Goal: Transaction & Acquisition: Purchase product/service

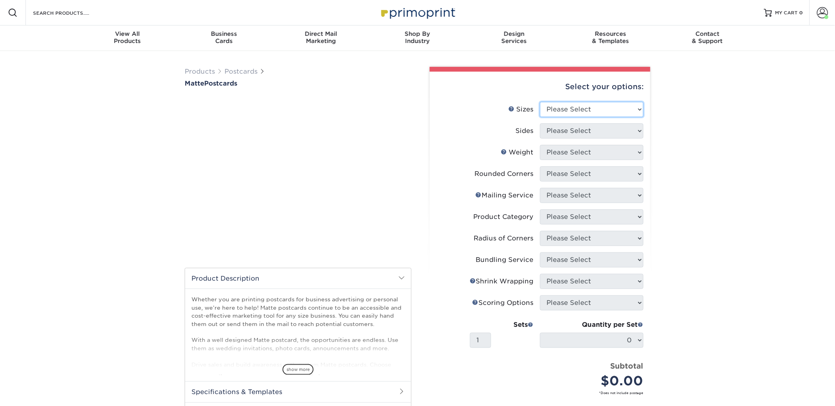
click at [563, 102] on select "Please Select 1.5" x 7" 2" x 4" 2" x 6" 2" x 7" 2" x 8" 2.12" x 5.5" 2.125" x 5…" at bounding box center [591, 109] width 103 height 15
click at [540, 102] on select "Please Select 1.5" x 7" 2" x 4" 2" x 6" 2" x 7" 2" x 8" 2.12" x 5.5" 2.125" x 5…" at bounding box center [591, 109] width 103 height 15
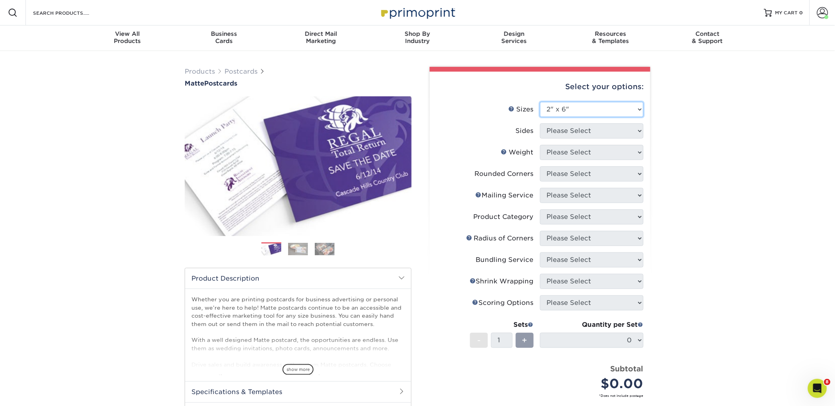
click at [567, 111] on select "Please Select 1.5" x 7" 2" x 4" 2" x 6" 2" x 7" 2" x 8" 2.12" x 5.5" 2.125" x 5…" at bounding box center [591, 109] width 103 height 15
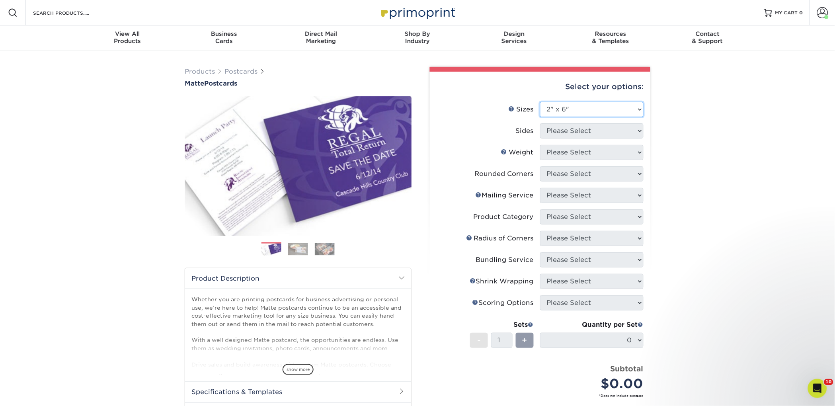
select select "2.00x6.00"
click at [540, 102] on select "Please Select 1.5" x 7" 2" x 4" 2" x 6" 2" x 7" 2" x 8" 2.12" x 5.5" 2.125" x 5…" at bounding box center [591, 109] width 103 height 15
click at [566, 129] on select "Please Select Print Both Sides Print Front Only" at bounding box center [591, 130] width 103 height 15
select select "13abbda7-1d64-4f25-8bb2-c179b224825d"
click at [540, 123] on select "Please Select Print Both Sides Print Front Only" at bounding box center [591, 130] width 103 height 15
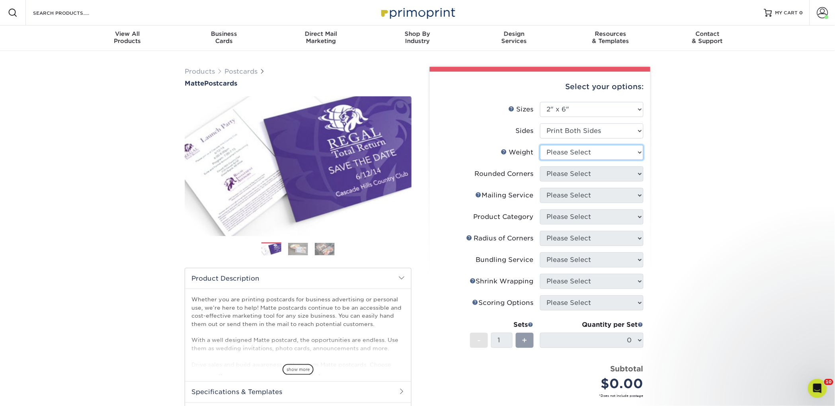
click at [568, 151] on select "Please Select 14PT 16PT" at bounding box center [591, 152] width 103 height 15
select select "14PT"
click at [540, 145] on select "Please Select 14PT 16PT" at bounding box center [591, 152] width 103 height 15
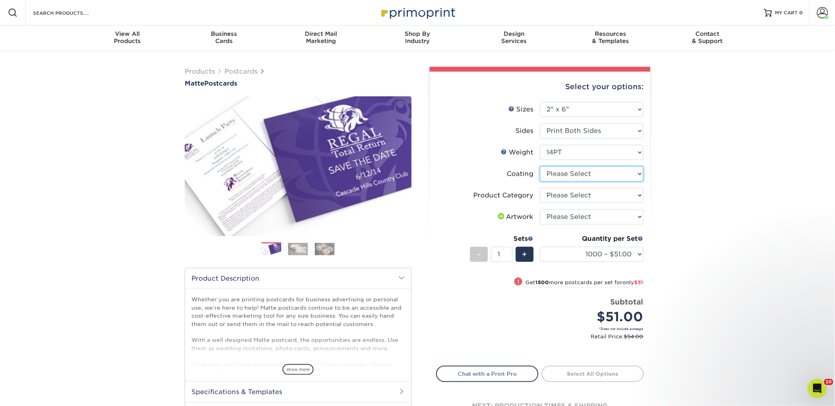
click at [568, 172] on select at bounding box center [591, 173] width 103 height 15
select select "121bb7b5-3b4d-429f-bd8d-bbf80e953313"
click at [540, 166] on select at bounding box center [591, 173] width 103 height 15
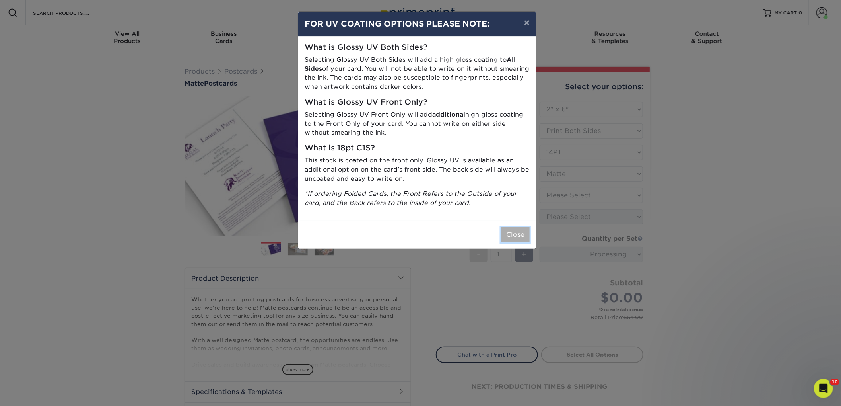
click at [507, 237] on button "Close" at bounding box center [515, 234] width 29 height 15
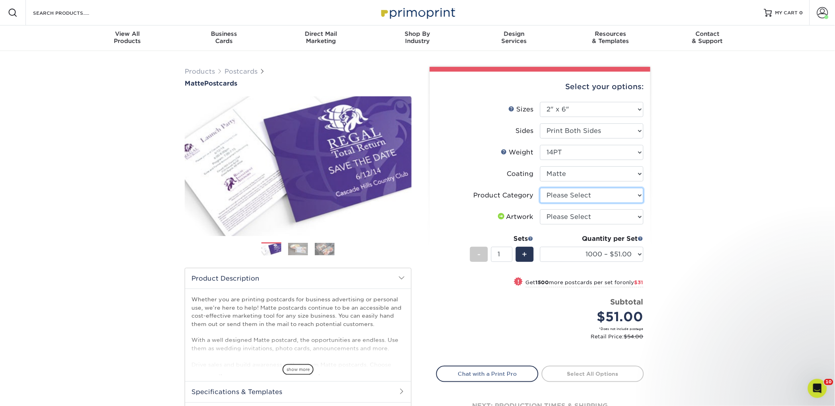
click at [568, 197] on select "Please Select Postcards" at bounding box center [591, 195] width 103 height 15
select select "9b7272e0-d6c8-4c3c-8e97-d3a1bcdab858"
click at [540, 188] on select "Please Select Postcards" at bounding box center [591, 195] width 103 height 15
click at [562, 216] on select "Please Select I will upload files I need a design - $150" at bounding box center [591, 216] width 103 height 15
select select "upload"
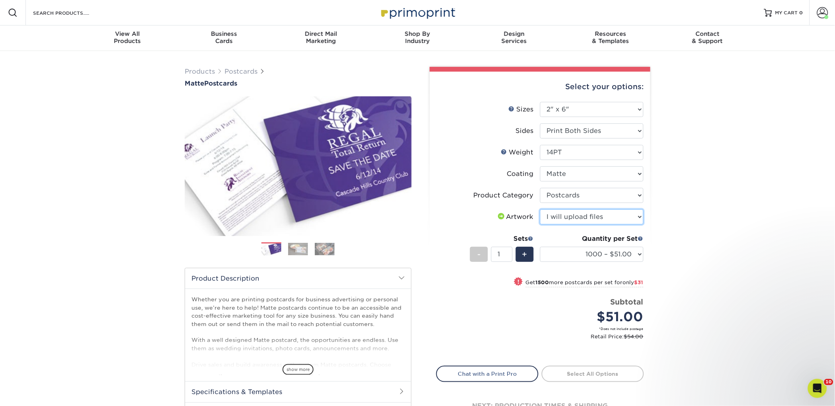
click at [540, 209] on select "Please Select I will upload files I need a design - $150" at bounding box center [591, 216] width 103 height 15
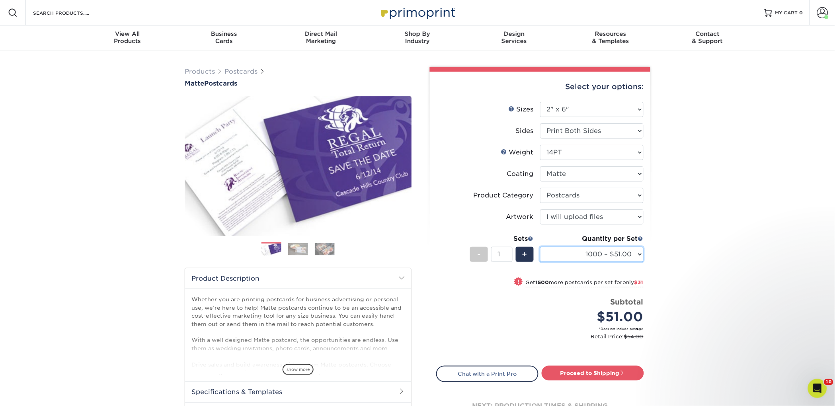
click at [565, 252] on select "1000 – $51.00 2500 – $82.00 5000 – $123.00 10000 – $234.00 15000 – $344.00 2000…" at bounding box center [591, 254] width 103 height 15
click at [600, 250] on select "1000 – $51.00 2500 – $82.00 5000 – $123.00 10000 – $234.00 15000 – $344.00 2000…" at bounding box center [591, 254] width 103 height 15
select select "5000 – $123.00"
click at [540, 247] on select "1000 – $51.00 2500 – $82.00 5000 – $123.00 10000 – $234.00 15000 – $344.00 2000…" at bounding box center [591, 254] width 103 height 15
click at [581, 371] on link "Proceed to Shipping" at bounding box center [592, 373] width 102 height 14
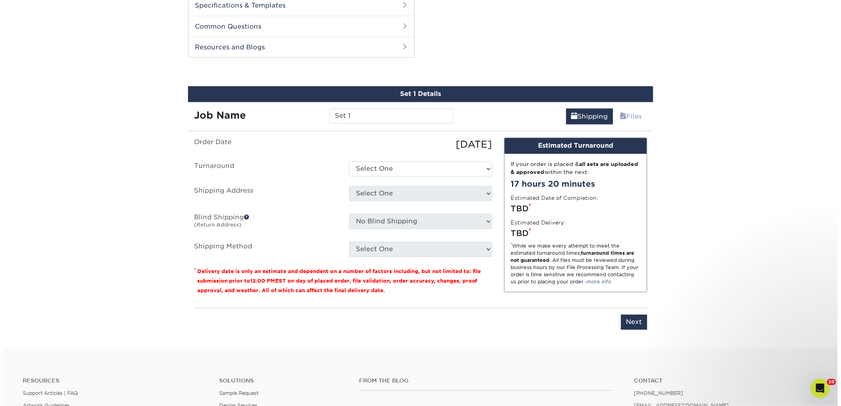
scroll to position [405, 0]
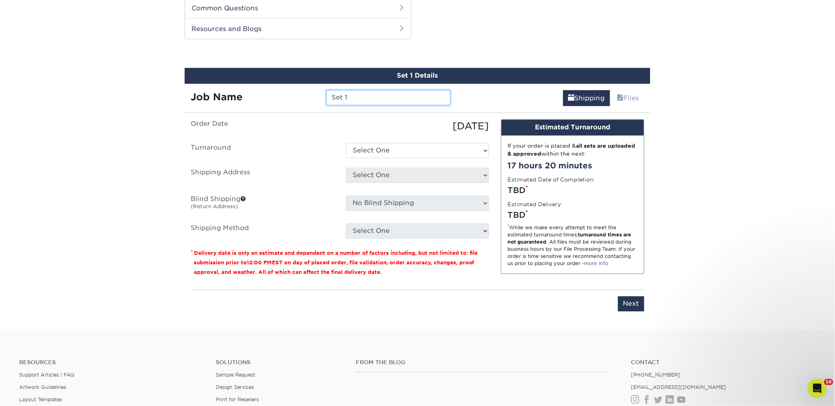
click at [360, 95] on input "Set 1" at bounding box center [388, 97] width 124 height 15
paste input "Well Red"
type input "Well Red"
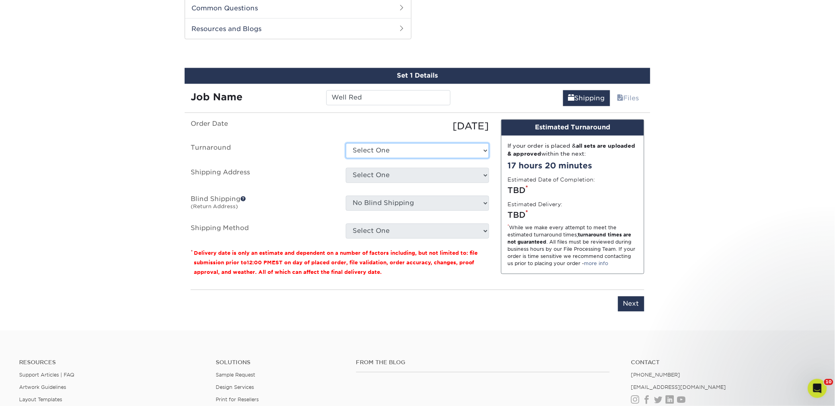
click at [386, 148] on select "Select One 2-4 Business Days 2 Day Next Business Day" at bounding box center [417, 150] width 143 height 15
select select "a9cd5a85-4071-4433-97be-2a724b9524af"
click at [346, 143] on select "Select One 2-4 Business Days 2 Day Next Business Day" at bounding box center [417, 150] width 143 height 15
click at [383, 172] on select "Select One 2nd Floor Convention Center A Better Today Books & Boutique A Good B…" at bounding box center [417, 175] width 143 height 15
select select "newaddress"
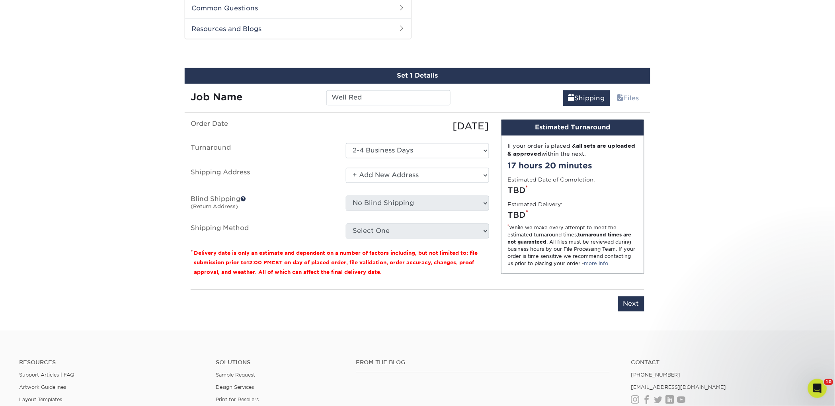
click at [346, 168] on select "Select One 2nd Floor Convention Center A Better Today Books & Boutique A Good B…" at bounding box center [417, 175] width 143 height 15
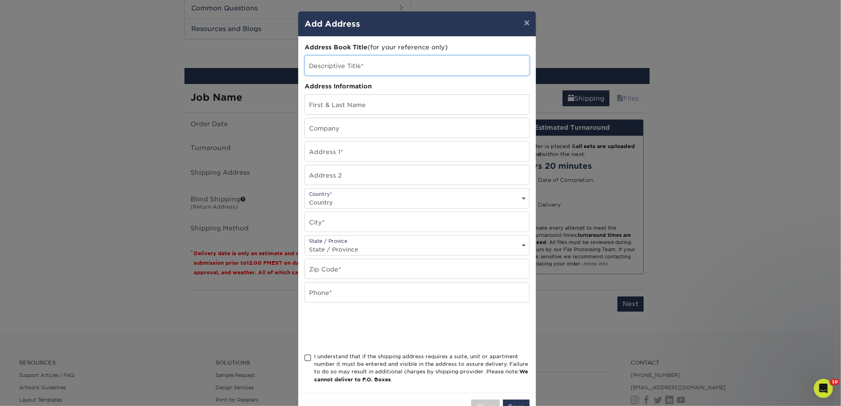
click at [340, 70] on input "text" at bounding box center [417, 65] width 224 height 19
paste input "Well Red"
type input "Well Red"
click at [321, 131] on input "text" at bounding box center [417, 127] width 224 height 19
paste input "Well Red"
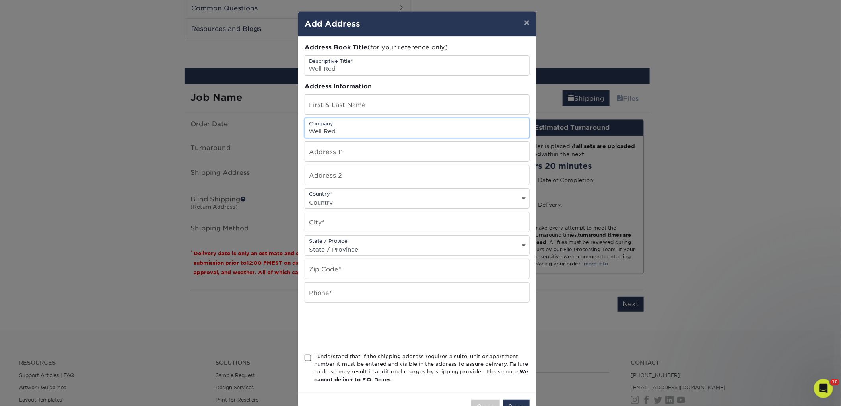
type input "Well Red"
click at [323, 107] on input "text" at bounding box center [417, 104] width 224 height 19
paste input "Richard Tomasello"
type input "Richard Tomasello"
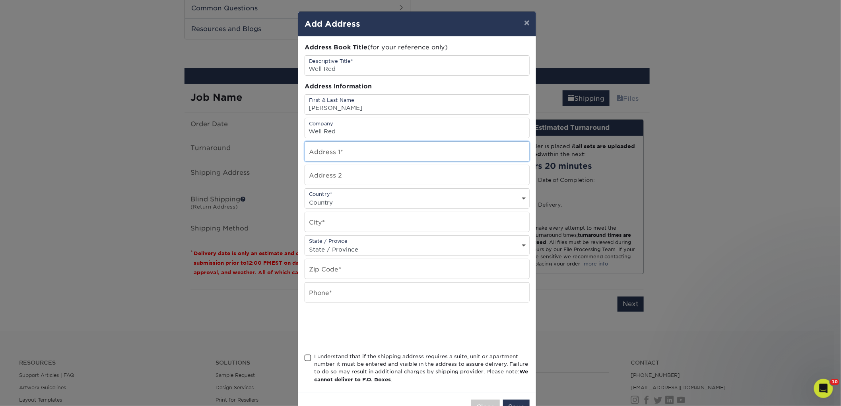
click at [362, 154] on input "text" at bounding box center [417, 151] width 224 height 19
paste input "2818 Montana Way"
type input "2818 Montana Way"
click at [331, 197] on select "Country United States Canada ----------------------------- Afghanistan Albania …" at bounding box center [417, 203] width 224 height 12
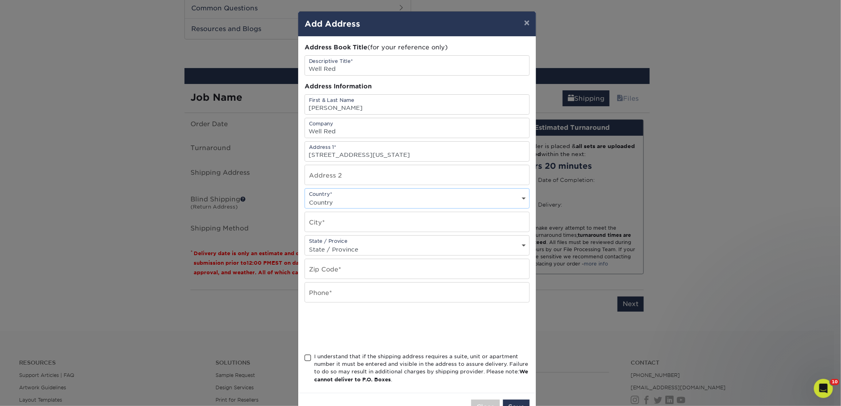
select select "US"
click at [305, 197] on select "Country United States Canada ----------------------------- Afghanistan Albania …" at bounding box center [417, 203] width 224 height 12
click at [323, 218] on input "text" at bounding box center [417, 221] width 224 height 19
paste input "Auburn"
type input "Auburn"
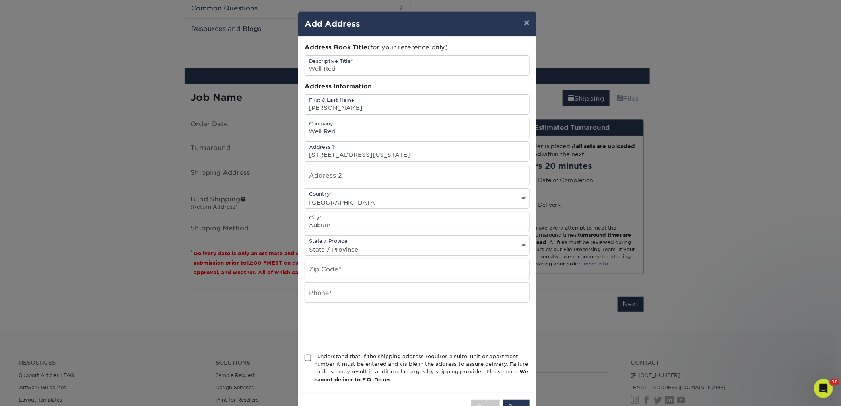
click at [341, 241] on div "State / Provice State / Province Alabama Alaska Arizona Arkansas California Col…" at bounding box center [417, 245] width 225 height 20
click at [331, 263] on input "text" at bounding box center [417, 268] width 224 height 19
paste input "36832"
type input "36832"
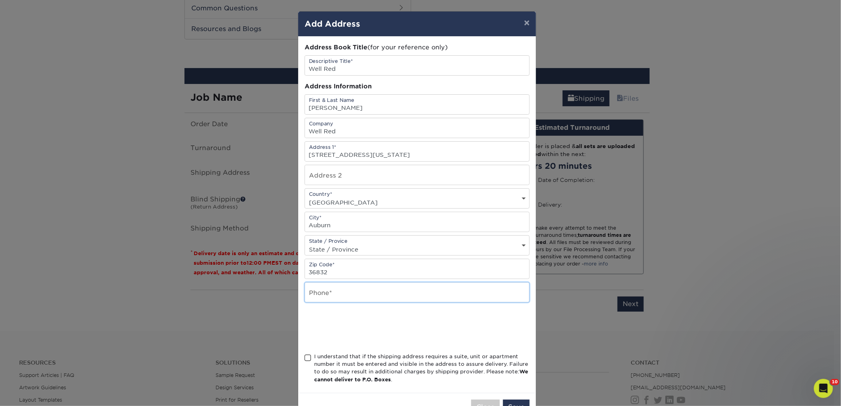
click at [326, 288] on input "text" at bounding box center [417, 291] width 224 height 19
type input "4257367064"
drag, startPoint x: 331, startPoint y: 354, endPoint x: 331, endPoint y: 359, distance: 5.2
click at [331, 356] on div "I understand that if the shipping address requires a suite, unit or apartment n…" at bounding box center [422, 367] width 216 height 31
click at [0, 0] on input "I understand that if the shipping address requires a suite, unit or apartment n…" at bounding box center [0, 0] width 0 height 0
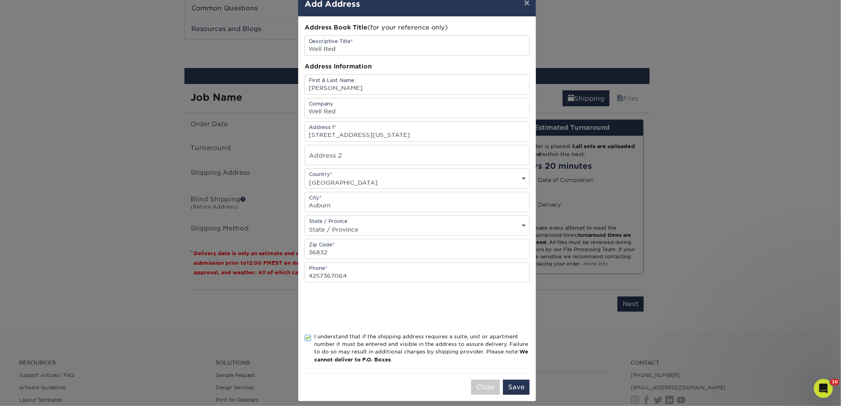
scroll to position [28, 0]
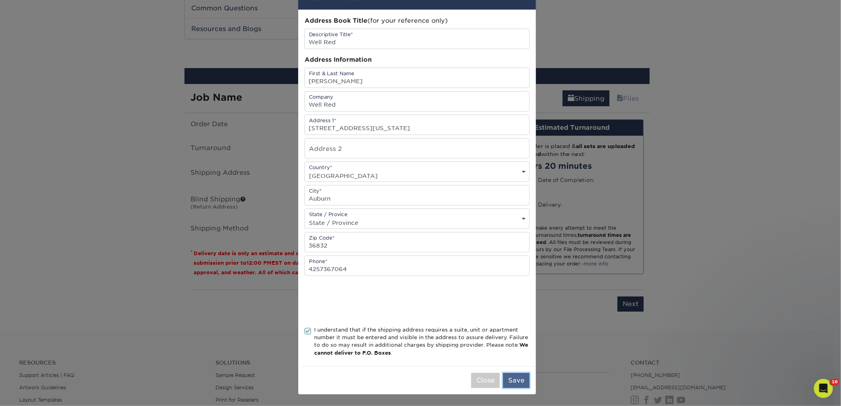
click at [514, 376] on button "Save" at bounding box center [516, 380] width 27 height 15
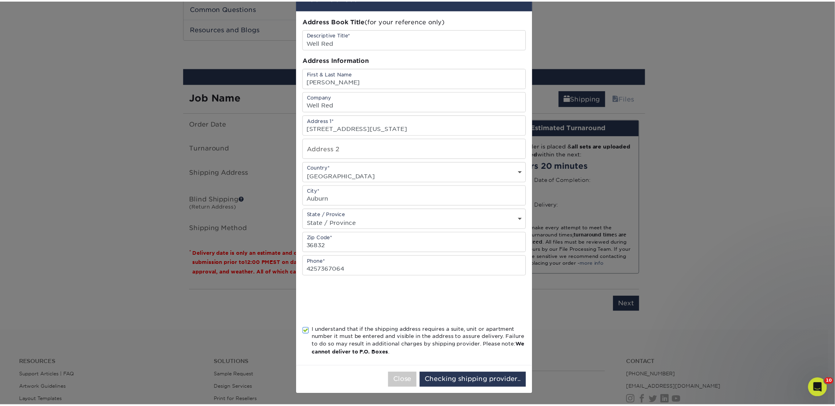
scroll to position [0, 0]
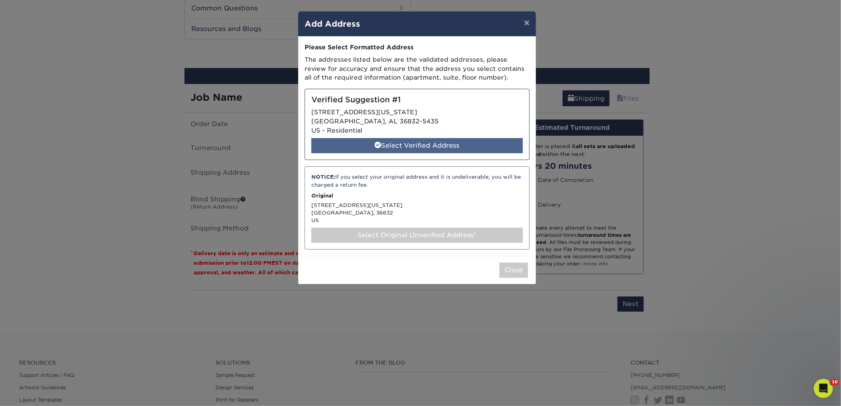
click at [396, 147] on div "Select Verified Address" at bounding box center [418, 145] width 212 height 15
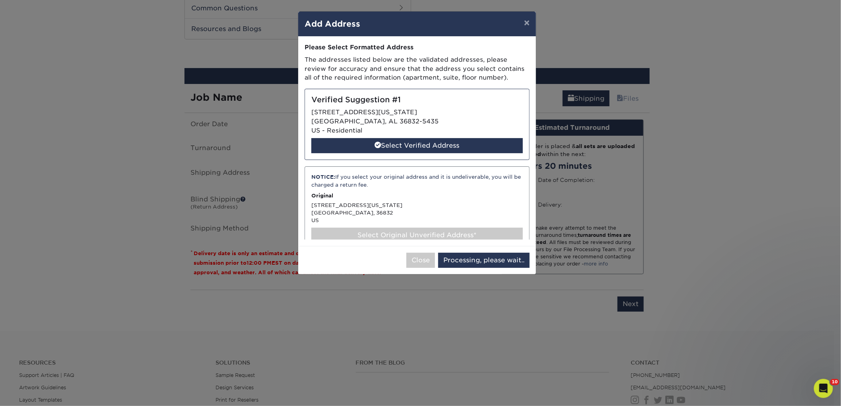
select select "286276"
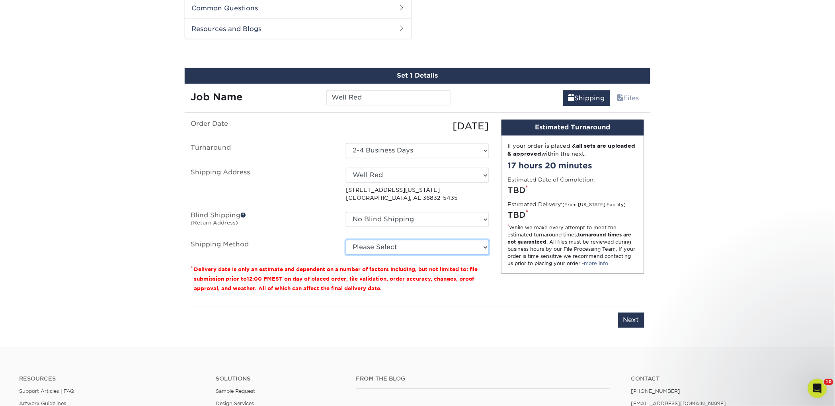
click at [381, 243] on select "Please Select Ground Shipping (+$47.62) 3 Day Shipping Service (+$76.41) 2 Day …" at bounding box center [417, 247] width 143 height 15
select select "03"
click at [346, 240] on select "Please Select Ground Shipping (+$47.62) 3 Day Shipping Service (+$76.41) 2 Day …" at bounding box center [417, 247] width 143 height 15
click at [640, 321] on input "Next" at bounding box center [631, 320] width 26 height 15
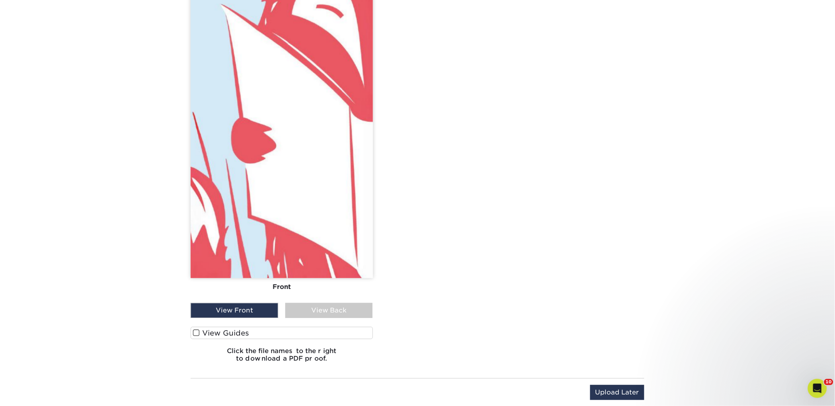
click at [260, 329] on label "View Guides" at bounding box center [282, 333] width 182 height 12
click at [0, 0] on input "View Guides" at bounding box center [0, 0] width 0 height 0
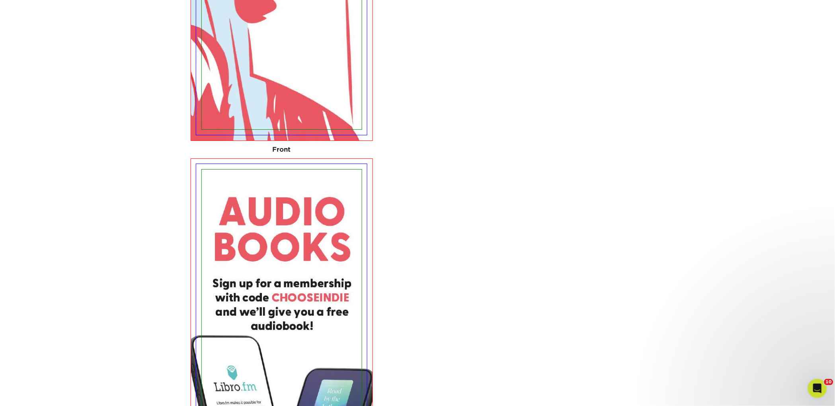
scroll to position [463, 0]
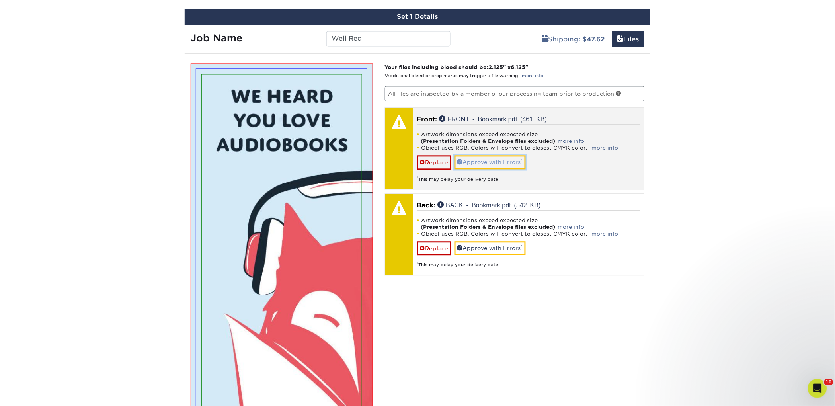
click at [487, 158] on link "Approve with Errors *" at bounding box center [489, 163] width 71 height 14
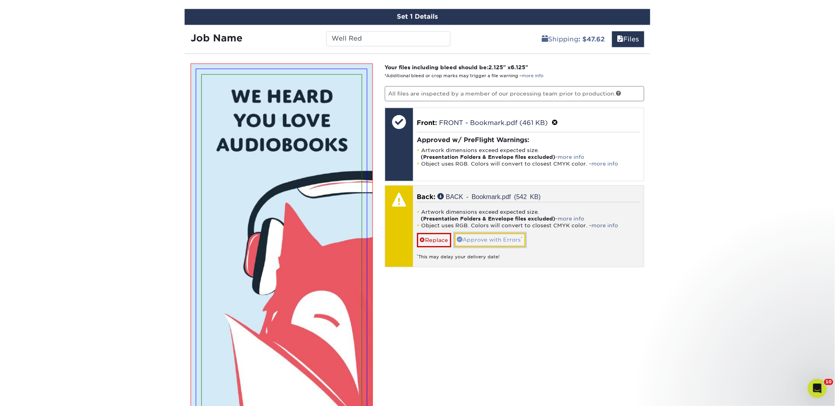
click at [483, 235] on link "Approve with Errors *" at bounding box center [489, 240] width 71 height 14
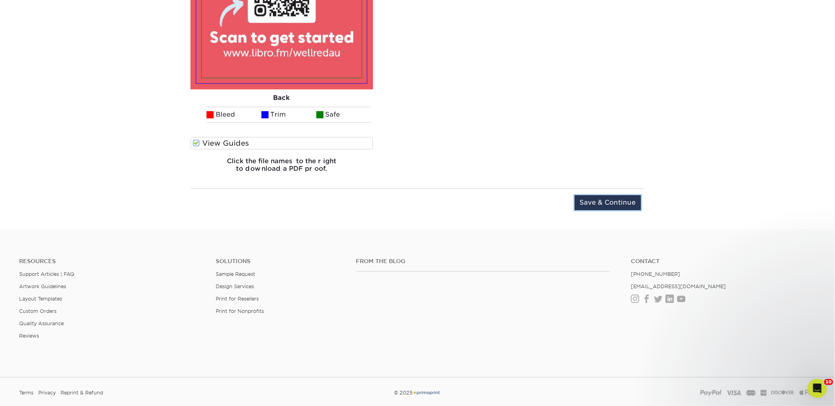
click at [587, 202] on input "Save & Continue" at bounding box center [607, 202] width 66 height 15
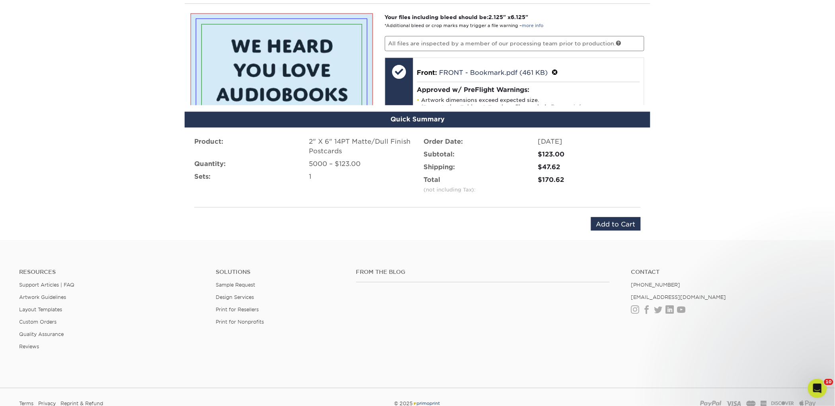
scroll to position [490, 0]
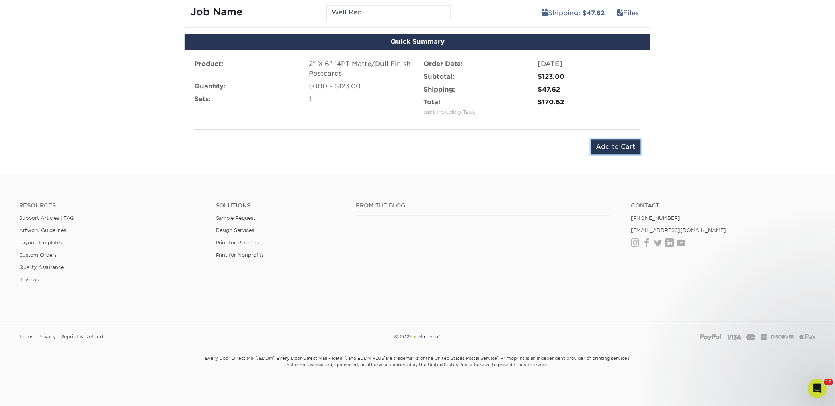
click at [608, 143] on input "Add to Cart" at bounding box center [616, 146] width 50 height 15
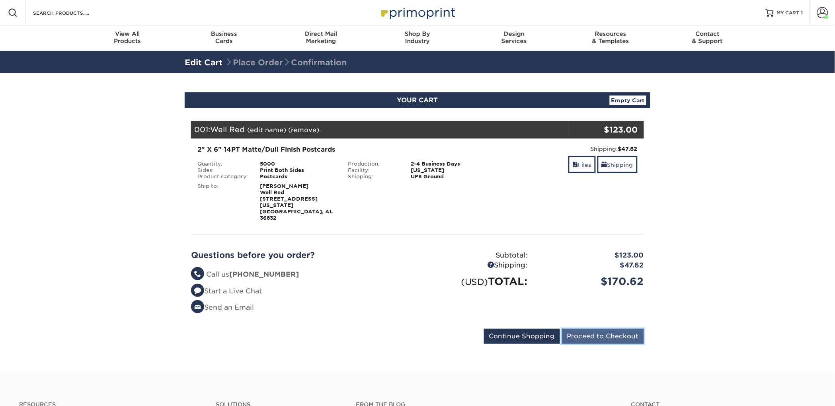
click at [585, 329] on input "Proceed to Checkout" at bounding box center [603, 336] width 82 height 15
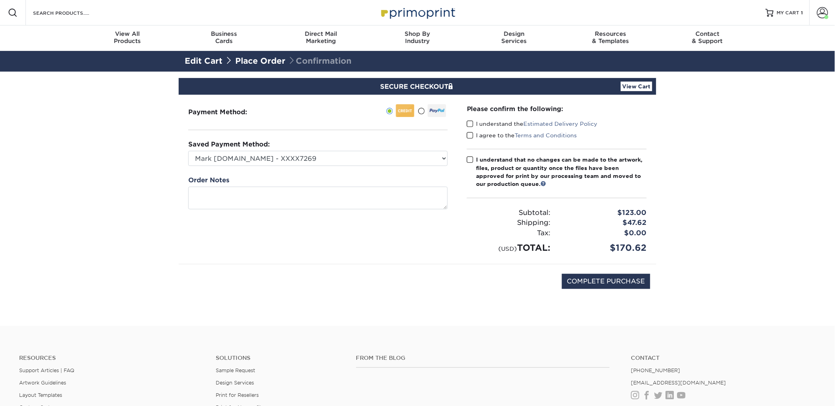
click at [480, 125] on label "I understand the Estimated Delivery Policy" at bounding box center [532, 124] width 131 height 8
click at [0, 0] on input "I understand the Estimated Delivery Policy" at bounding box center [0, 0] width 0 height 0
click at [483, 136] on label "I agree to the Terms and Conditions" at bounding box center [522, 135] width 110 height 8
click at [0, 0] on input "I agree to the Terms and Conditions" at bounding box center [0, 0] width 0 height 0
click at [487, 167] on div "I understand that no changes can be made to the artwork, files, product or quan…" at bounding box center [561, 172] width 170 height 33
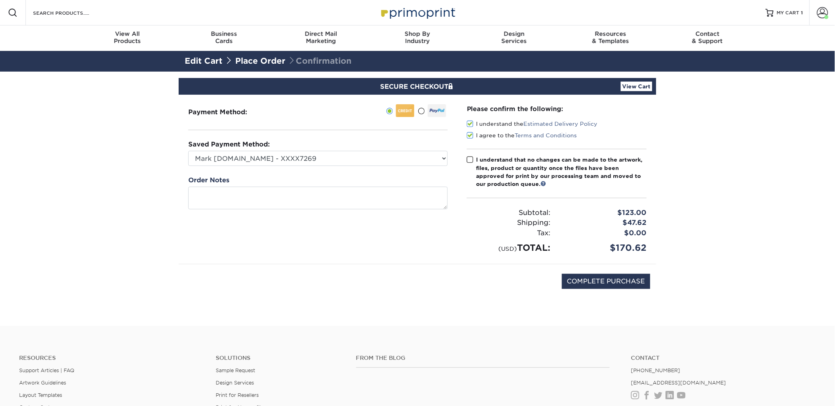
click at [0, 0] on input "I understand that no changes can be made to the artwork, files, product or quan…" at bounding box center [0, 0] width 0 height 0
click at [570, 274] on input "COMPLETE PURCHASE" at bounding box center [606, 281] width 88 height 15
type input "PROCESSING, PLEASE WAIT..."
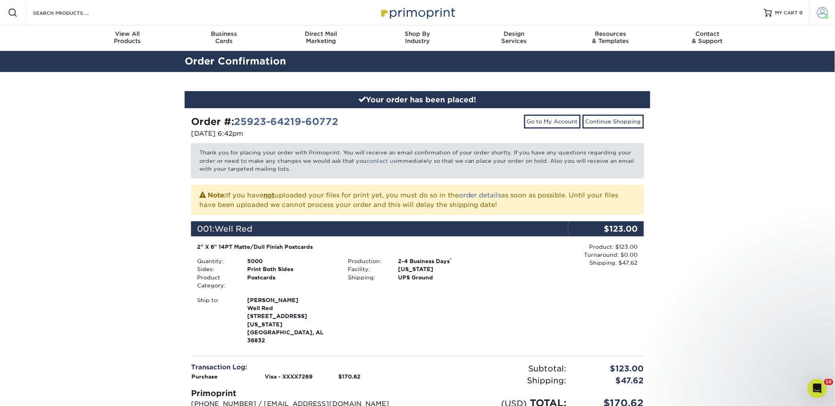
click at [816, 12] on link "Account" at bounding box center [821, 12] width 25 height 25
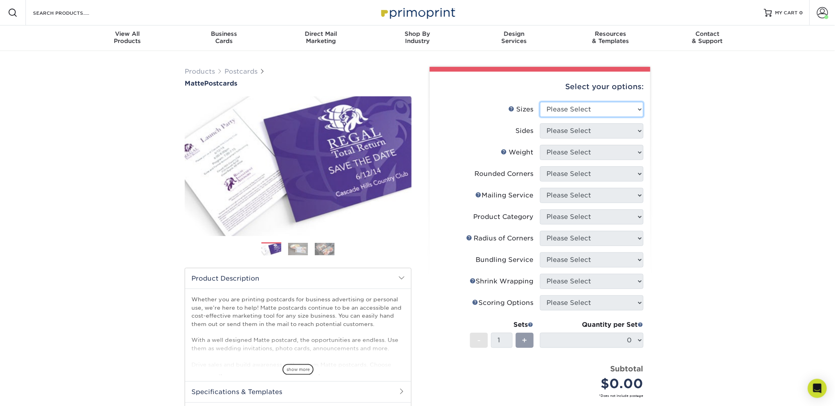
click at [557, 113] on select "Please Select 1.5" x 7" 2" x 4" 2" x 6" 2" x 7" 2" x 8" 2.12" x 5.5" 2.125" x 5…" at bounding box center [591, 109] width 103 height 15
select select "2.00x6.00"
click at [540, 102] on select "Please Select 1.5" x 7" 2" x 4" 2" x 6" 2" x 7" 2" x 8" 2.12" x 5.5" 2.125" x 5…" at bounding box center [591, 109] width 103 height 15
click at [553, 134] on select "Please Select Print Both Sides Print Front Only" at bounding box center [591, 130] width 103 height 15
select select "13abbda7-1d64-4f25-8bb2-c179b224825d"
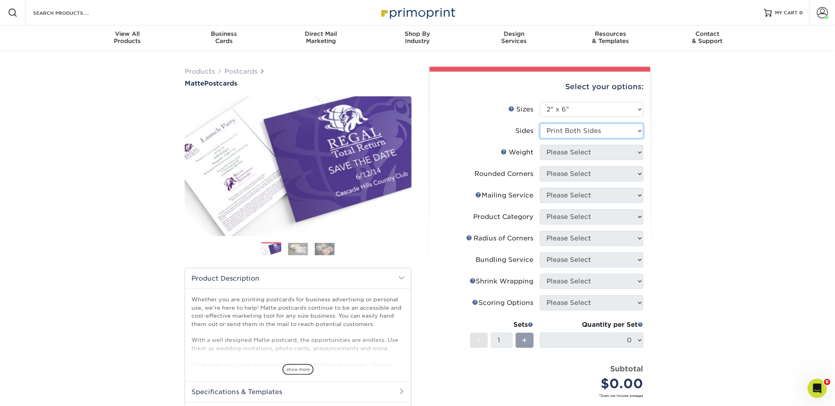
click at [540, 123] on select "Please Select Print Both Sides Print Front Only" at bounding box center [591, 130] width 103 height 15
click at [553, 154] on select "Please Select 14PT 16PT" at bounding box center [591, 152] width 103 height 15
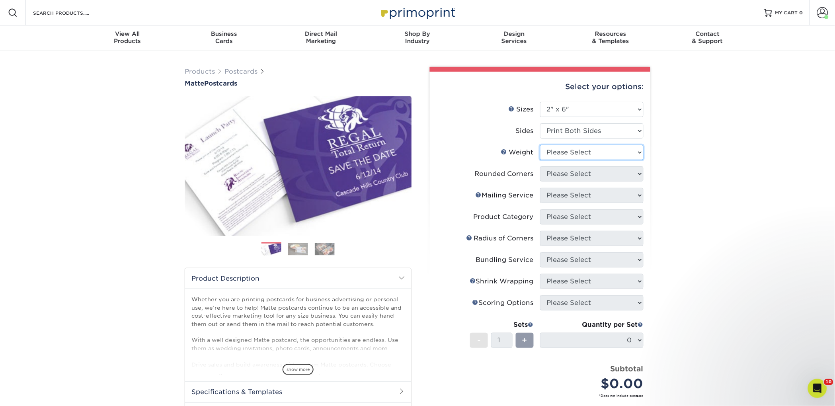
select select "14PT"
click at [540, 145] on select "Please Select 14PT 16PT" at bounding box center [591, 152] width 103 height 15
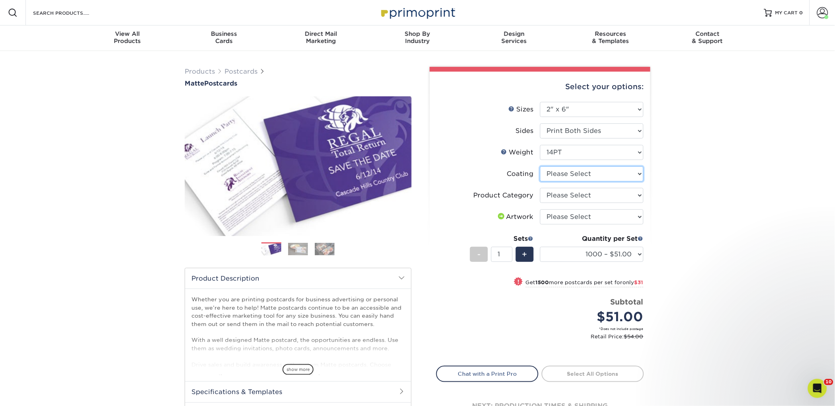
click at [552, 173] on select at bounding box center [591, 173] width 103 height 15
select select "121bb7b5-3b4d-429f-bd8d-bbf80e953313"
click at [540, 166] on select at bounding box center [591, 173] width 103 height 15
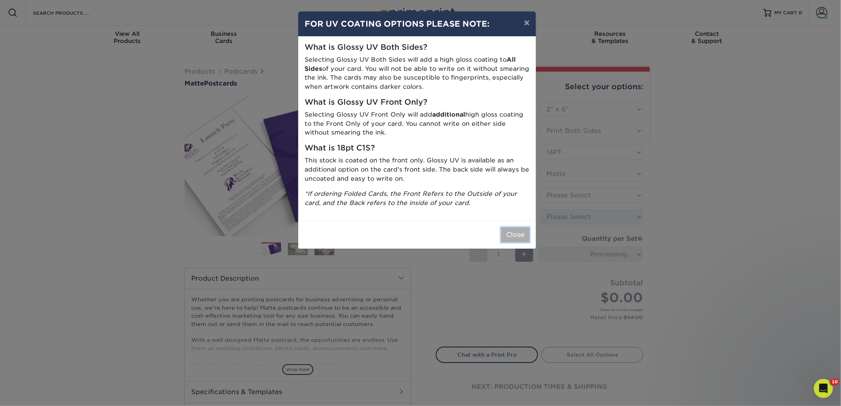
click at [523, 232] on button "Close" at bounding box center [515, 234] width 29 height 15
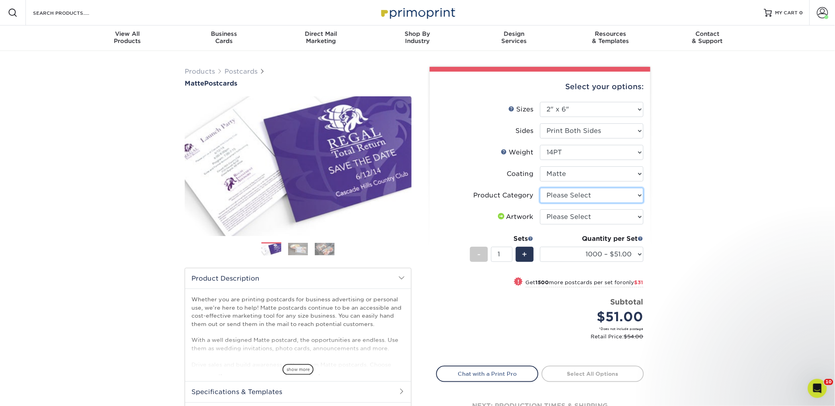
click at [569, 195] on select "Please Select Postcards" at bounding box center [591, 195] width 103 height 15
select select "9b7272e0-d6c8-4c3c-8e97-d3a1bcdab858"
click at [540, 188] on select "Please Select Postcards" at bounding box center [591, 195] width 103 height 15
click at [568, 218] on select "Please Select I will upload files I need a design - $150" at bounding box center [591, 216] width 103 height 15
select select "upload"
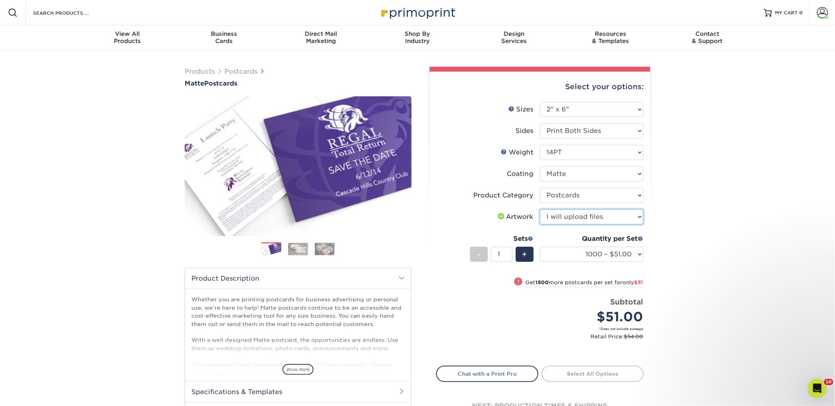
click at [540, 209] on select "Please Select I will upload files I need a design - $150" at bounding box center [591, 216] width 103 height 15
click at [574, 371] on link "Proceed to Shipping" at bounding box center [592, 373] width 102 height 14
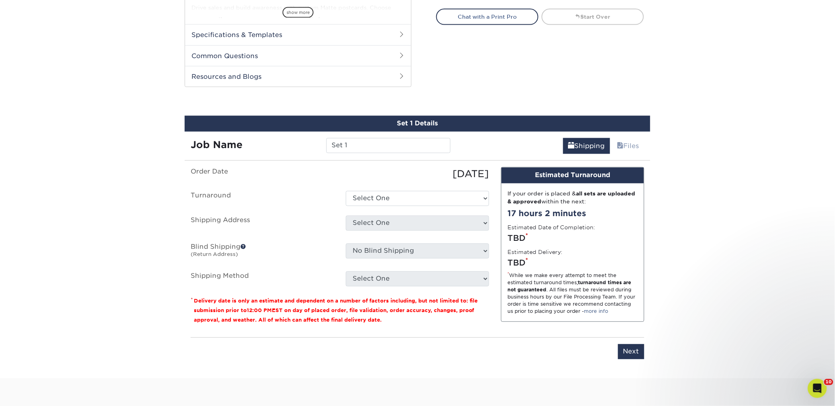
scroll to position [405, 0]
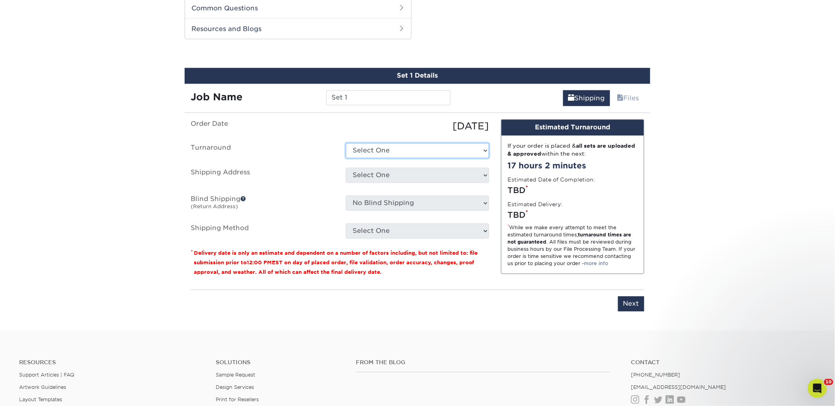
click at [372, 155] on select "Select One 2-4 Business Days 2 Day Next Business Day" at bounding box center [417, 150] width 143 height 15
select select "731eb35c-fd06-49dc-8fc6-ed637cd2e6cc"
click at [346, 143] on select "Select One 2-4 Business Days 2 Day Next Business Day" at bounding box center [417, 150] width 143 height 15
click at [378, 174] on select "Select One 2nd Floor Convention Center A Better [DATE] Books & Boutique A Good …" at bounding box center [417, 175] width 143 height 15
select select "280337"
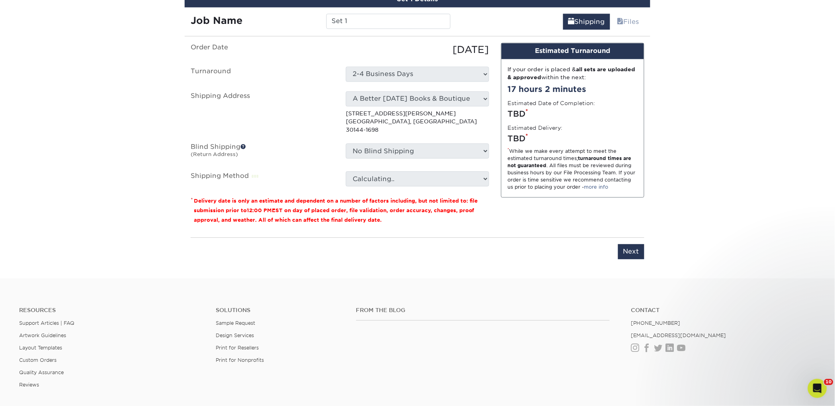
scroll to position [484, 0]
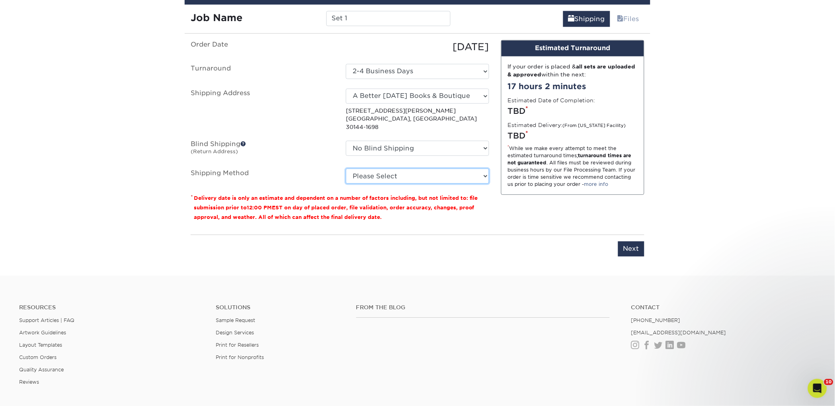
click at [395, 168] on select "Please Select Ground Shipping (+$26.88) 3 Day Shipping Service (+$36.44) 2 Day …" at bounding box center [417, 175] width 143 height 15
select select "03"
click at [346, 168] on select "Please Select Ground Shipping (+$26.88) 3 Day Shipping Service (+$36.44) 2 Day …" at bounding box center [417, 175] width 143 height 15
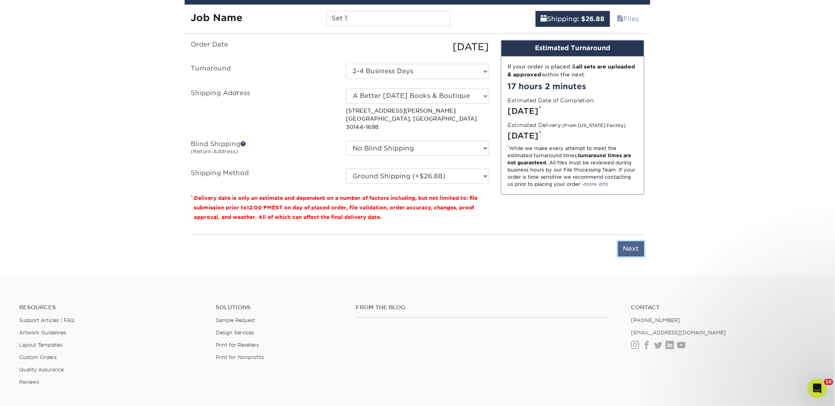
click at [637, 241] on input "Next" at bounding box center [631, 248] width 26 height 15
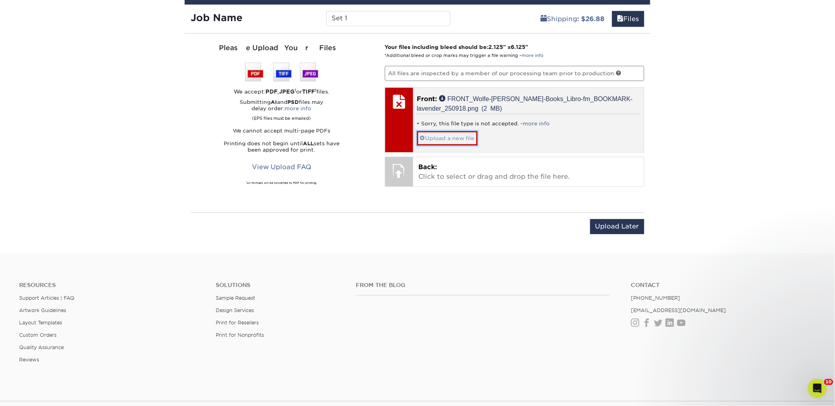
click at [457, 140] on link "Upload a new file" at bounding box center [447, 138] width 60 height 14
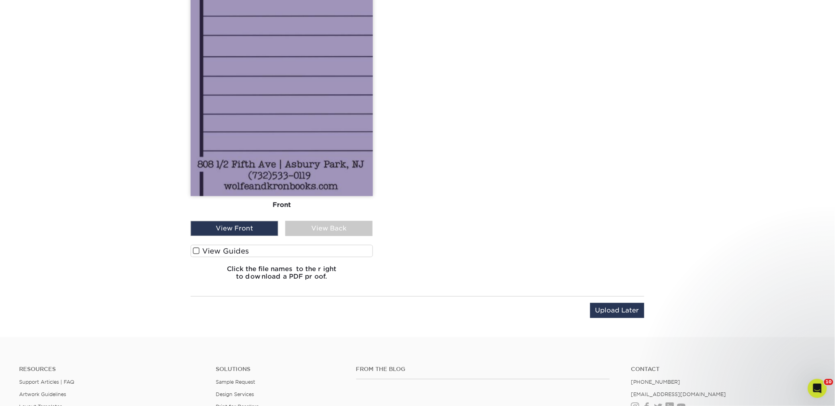
click at [245, 247] on label "View Guides" at bounding box center [282, 251] width 182 height 12
click at [0, 0] on input "View Guides" at bounding box center [0, 0] width 0 height 0
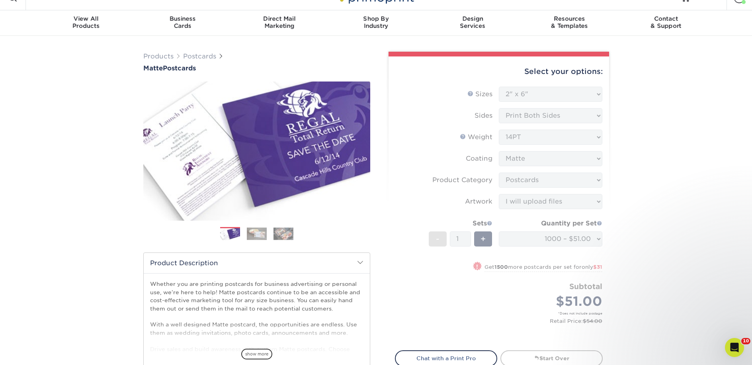
scroll to position [0, 0]
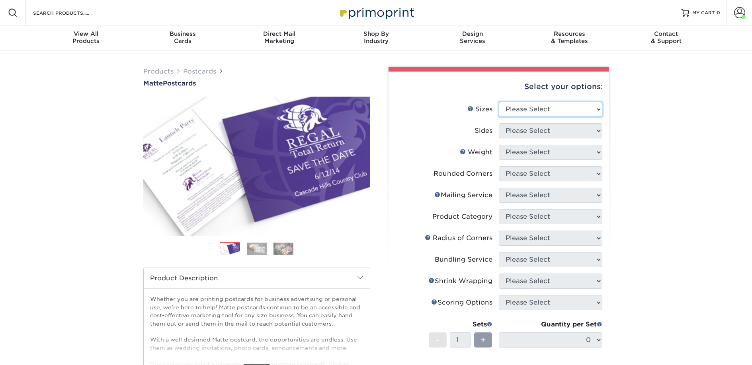
click at [542, 107] on select "Please Select 1.5" x 7" 2" x 4" 2" x 6" 2" x 7" 2" x 8" 2.12" x 5.5" 2.125" x 5…" at bounding box center [549, 109] width 103 height 15
select select "2.00x6.00"
click at [498, 102] on select "Please Select 1.5" x 7" 2" x 4" 2" x 6" 2" x 7" 2" x 8" 2.12" x 5.5" 2.125" x 5…" at bounding box center [549, 109] width 103 height 15
click at [532, 130] on select "Please Select Print Both Sides Print Front Only" at bounding box center [549, 130] width 103 height 15
select select "13abbda7-1d64-4f25-8bb2-c179b224825d"
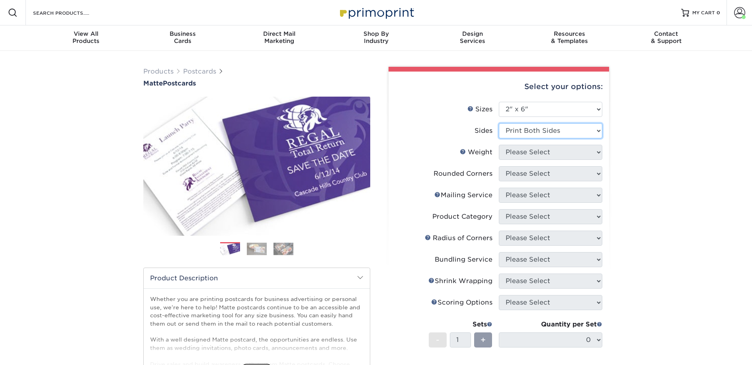
click at [498, 123] on select "Please Select Print Both Sides Print Front Only" at bounding box center [549, 130] width 103 height 15
click at [535, 151] on select "Please Select 14PT 16PT" at bounding box center [549, 152] width 103 height 15
select select "14PT"
click at [498, 145] on select "Please Select 14PT 16PT" at bounding box center [549, 152] width 103 height 15
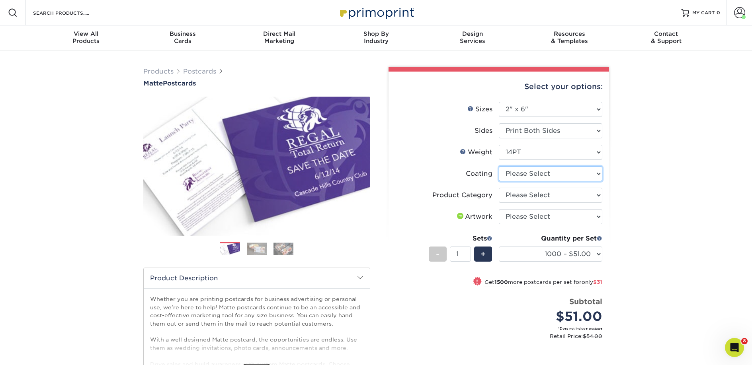
click at [529, 175] on select at bounding box center [549, 173] width 103 height 15
select select "121bb7b5-3b4d-429f-bd8d-bbf80e953313"
click at [498, 166] on select at bounding box center [549, 173] width 103 height 15
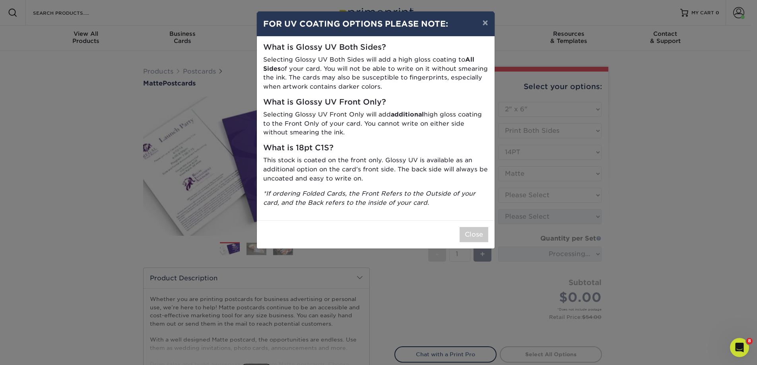
click at [525, 194] on div "× FOR UV COATING OPTIONS PLEASE NOTE: What is Glossy UV Both Sides? Selecting G…" at bounding box center [378, 182] width 757 height 365
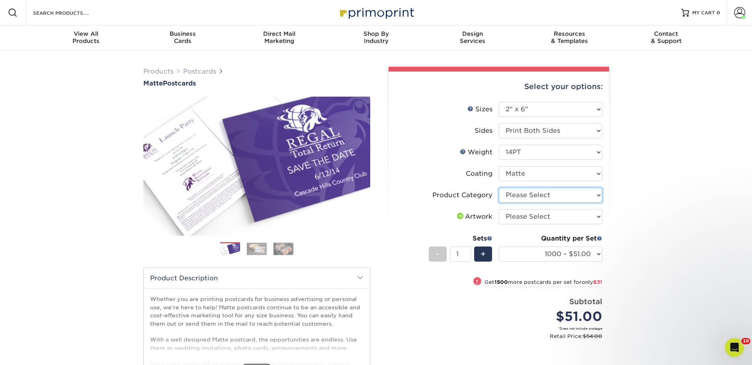
click at [522, 197] on select "Please Select Postcards" at bounding box center [549, 195] width 103 height 15
select select "9b7272e0-d6c8-4c3c-8e97-d3a1bcdab858"
click at [498, 188] on select "Please Select Postcards" at bounding box center [549, 195] width 103 height 15
click at [523, 216] on select "Please Select I will upload files I need a design - $150" at bounding box center [549, 216] width 103 height 15
select select "upload"
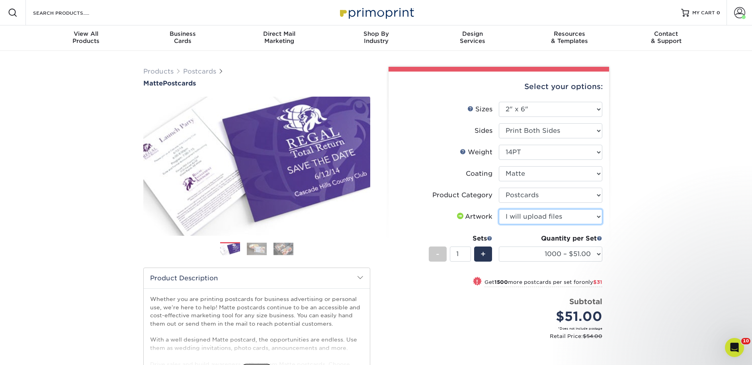
click at [498, 209] on select "Please Select I will upload files I need a design - $150" at bounding box center [549, 216] width 103 height 15
click at [529, 253] on select "1000 – $51.00 2500 – $82.00 5000 – $123.00 10000 – $234.00 15000 – $344.00 2000…" at bounding box center [549, 254] width 103 height 15
click at [526, 252] on select "1000 – $51.00 2500 – $82.00 5000 – $123.00 10000 – $234.00 15000 – $344.00 2000…" at bounding box center [549, 254] width 103 height 15
select select "2500 – $82.00"
click at [498, 247] on select "1000 – $51.00 2500 – $82.00 5000 – $123.00 10000 – $234.00 15000 – $344.00 2000…" at bounding box center [549, 254] width 103 height 15
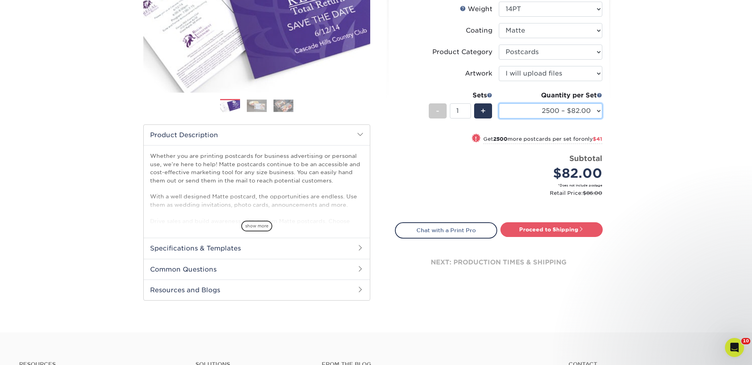
scroll to position [282, 0]
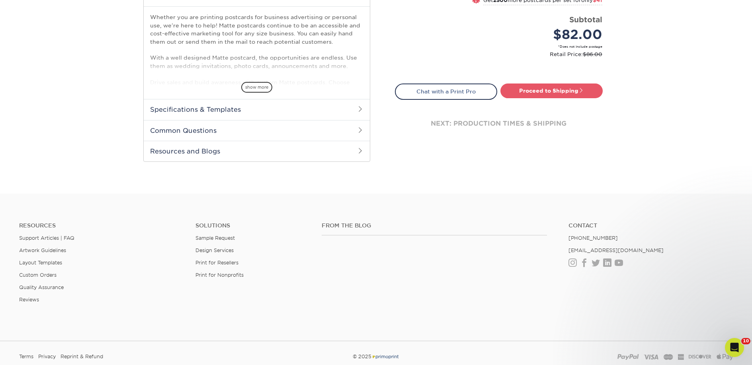
click at [524, 88] on link "Proceed to Shipping" at bounding box center [551, 91] width 102 height 14
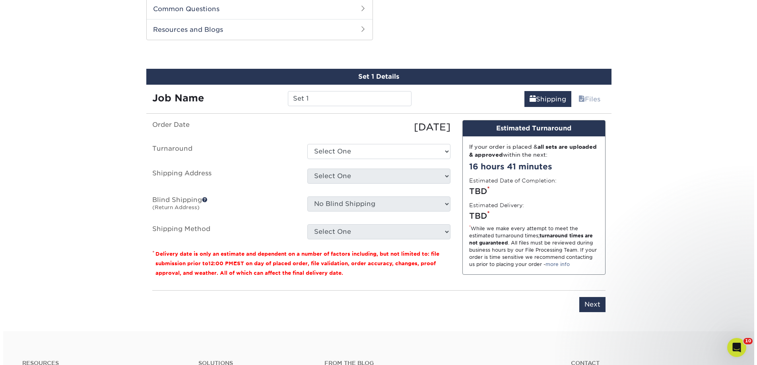
scroll to position [405, 0]
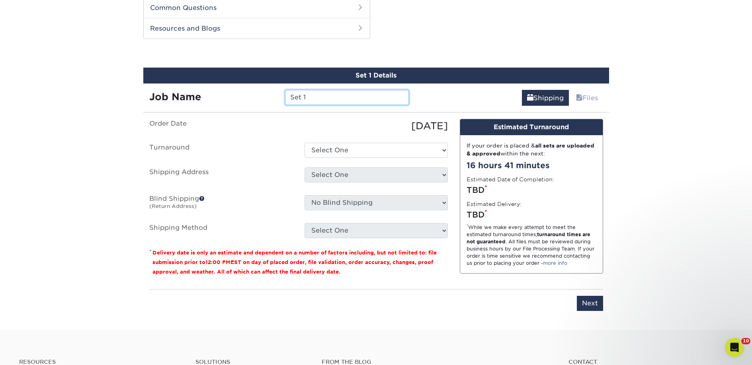
click at [316, 96] on input "Set 1" at bounding box center [347, 97] width 124 height 15
paste input "Forever Books"
type input "Forever Books"
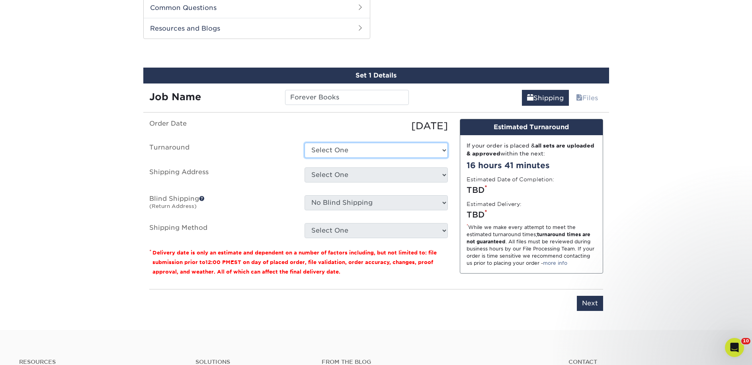
click at [328, 145] on select "Select One 2-4 Business Days 2 Day Next Business Day" at bounding box center [375, 150] width 143 height 15
select select "23bed37c-fa74-46a4-afc9-d3c3160655ce"
click at [304, 143] on select "Select One 2-4 Business Days 2 Day Next Business Day" at bounding box center [375, 150] width 143 height 15
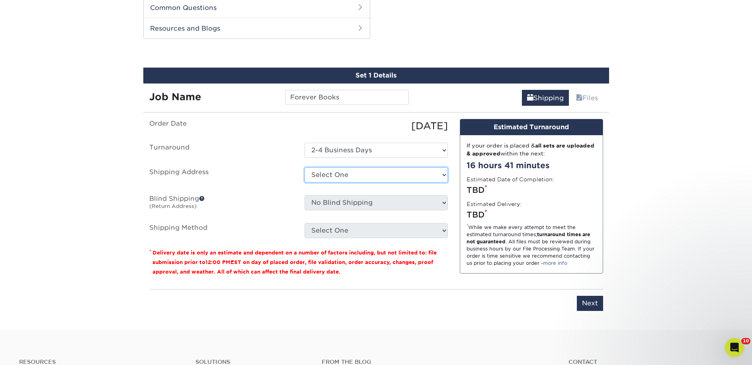
click at [327, 175] on select "Select One 2nd Floor Convention Center A Better Today Books & Boutique A Good B…" at bounding box center [375, 174] width 143 height 15
select select "newaddress"
click at [304, 167] on select "Select One 2nd Floor Convention Center A Better Today Books & Boutique A Good B…" at bounding box center [375, 174] width 143 height 15
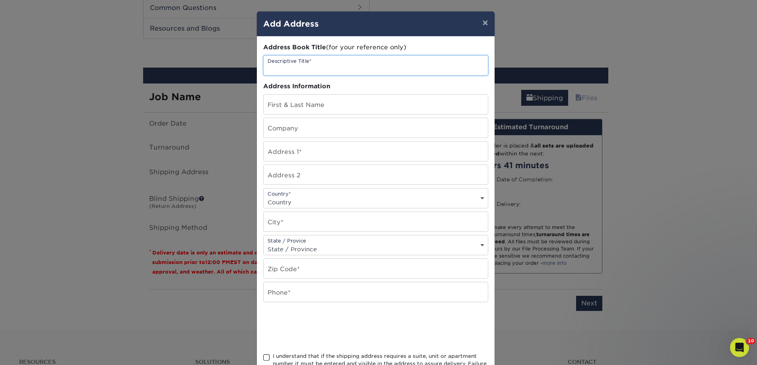
click at [301, 66] on input "text" at bounding box center [376, 65] width 224 height 19
paste input "Forever Books"
type input "Forever Books"
click at [284, 132] on input "text" at bounding box center [376, 127] width 224 height 19
paste input "Forever Books"
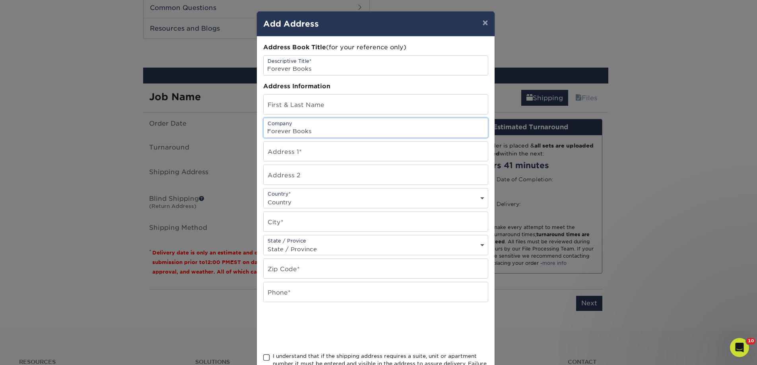
type input "Forever Books"
click at [286, 106] on input "text" at bounding box center [376, 104] width 224 height 19
paste input "Robin Allen"
type input "Robin Allen"
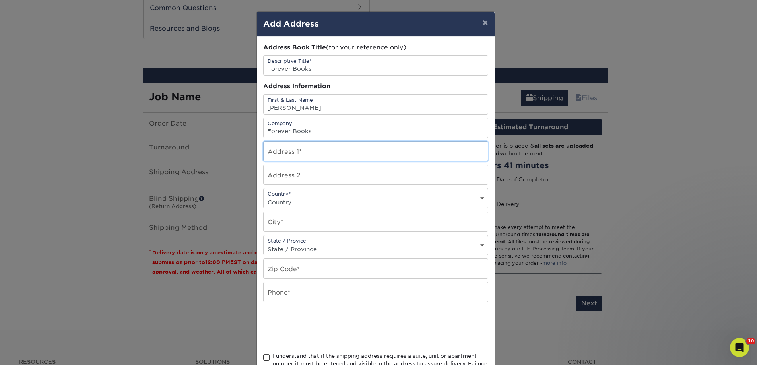
click at [285, 152] on input "text" at bounding box center [376, 151] width 224 height 19
paste input "312 State St."
type input "312 State St."
click at [277, 197] on select "Country United States Canada ----------------------------- Afghanistan Albania …" at bounding box center [376, 203] width 224 height 12
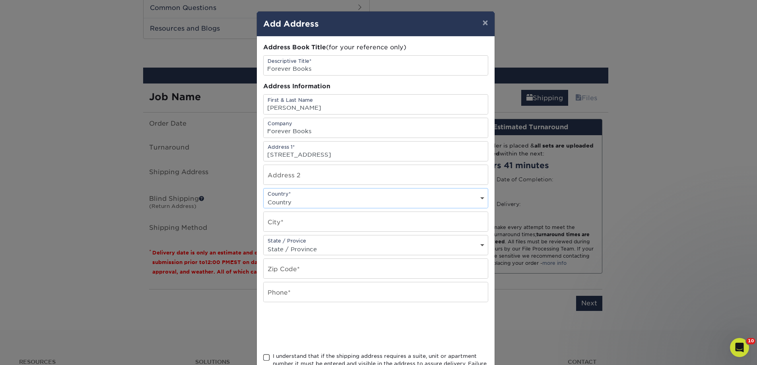
select select "US"
click at [264, 197] on select "Country United States Canada ----------------------------- Afghanistan Albania …" at bounding box center [376, 203] width 224 height 12
click at [275, 223] on input "text" at bounding box center [376, 221] width 224 height 19
paste input "Saint Joseph"
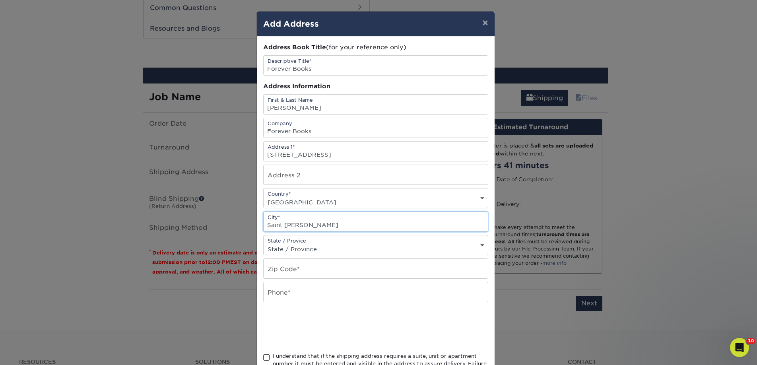
type input "Saint Joseph"
click at [304, 265] on input "text" at bounding box center [376, 268] width 224 height 19
paste input "49085"
type input "49085"
click at [289, 297] on input "text" at bounding box center [376, 291] width 224 height 19
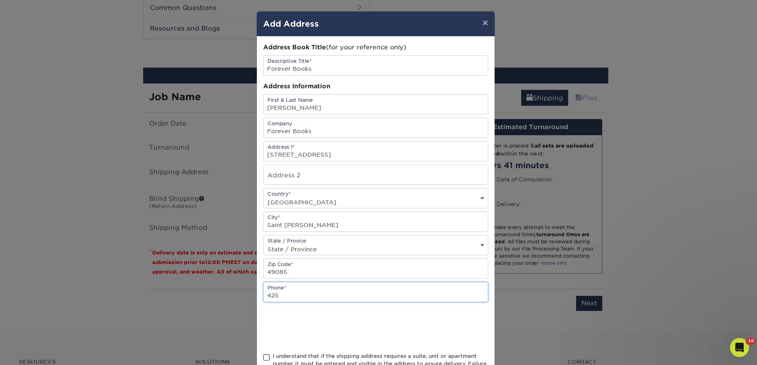
type input "4257367064"
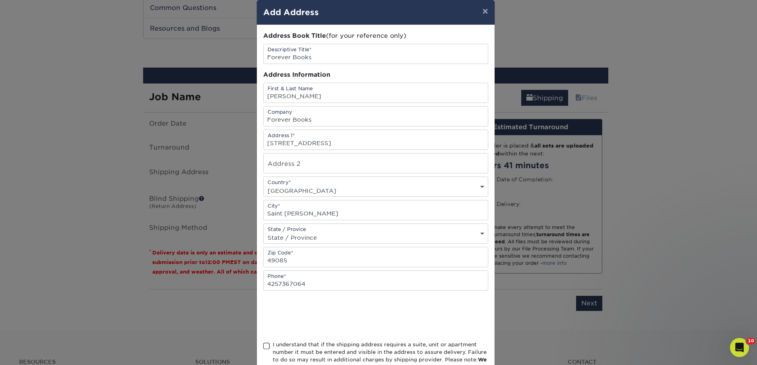
scroll to position [62, 0]
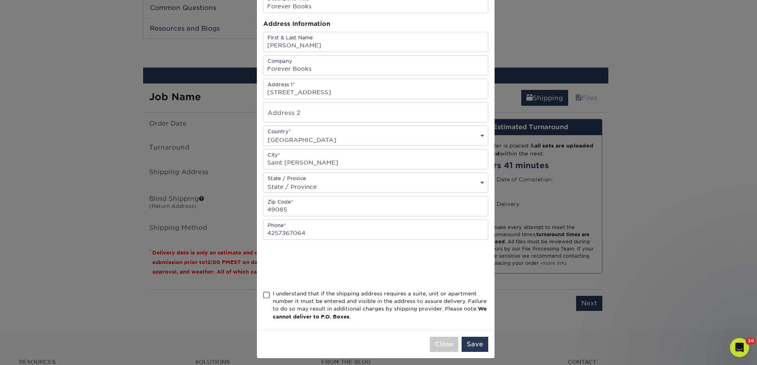
click at [317, 299] on div "I understand that if the shipping address requires a suite, unit or apartment n…" at bounding box center [381, 305] width 216 height 31
click at [0, 0] on input "I understand that if the shipping address requires a suite, unit or apartment n…" at bounding box center [0, 0] width 0 height 0
click at [465, 343] on button "Save" at bounding box center [475, 344] width 27 height 15
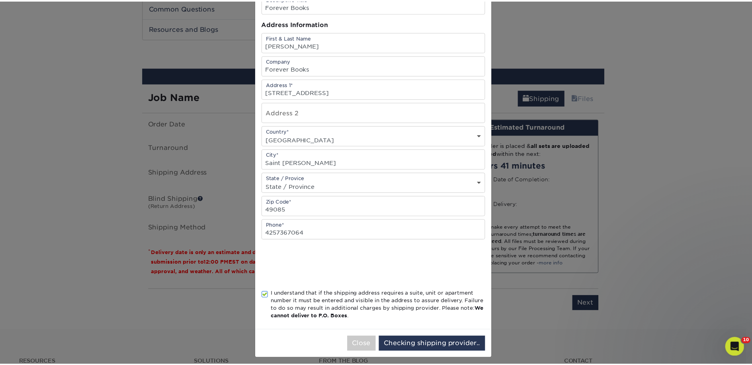
scroll to position [0, 0]
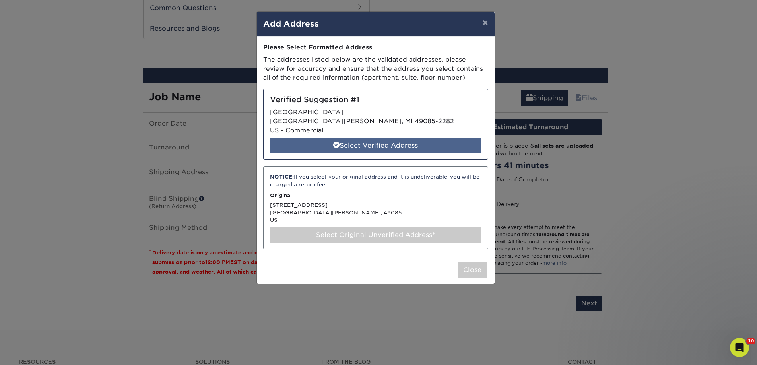
click at [347, 144] on div "Select Verified Address" at bounding box center [376, 145] width 212 height 15
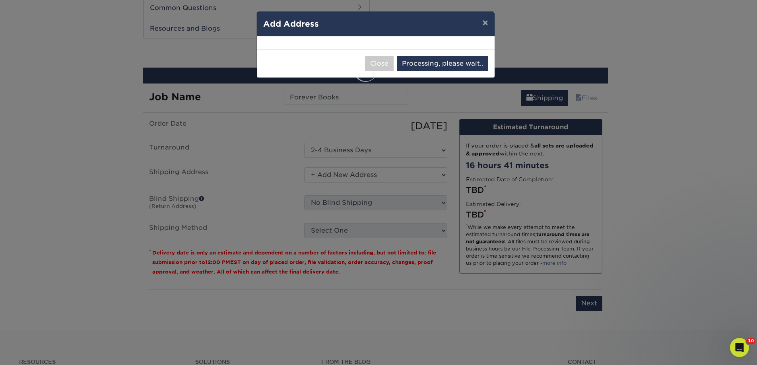
select select "286277"
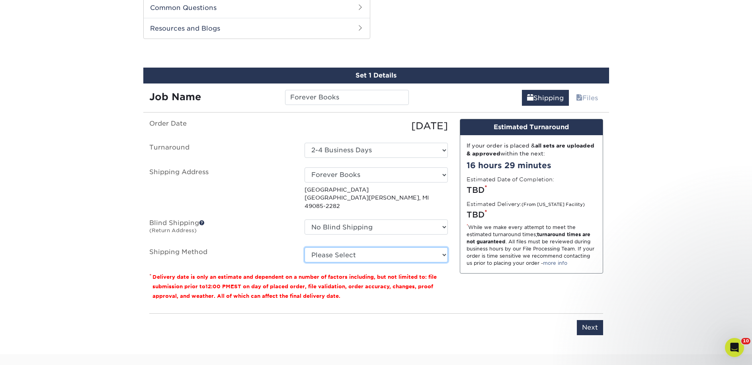
click at [362, 252] on select "Please Select Ground Shipping (+$18.78) 3 Day Shipping Service (+$26.51) 2 Day …" at bounding box center [375, 254] width 143 height 15
select select "03"
click at [304, 247] on select "Please Select Ground Shipping (+$18.78) 3 Day Shipping Service (+$26.51) 2 Day …" at bounding box center [375, 254] width 143 height 15
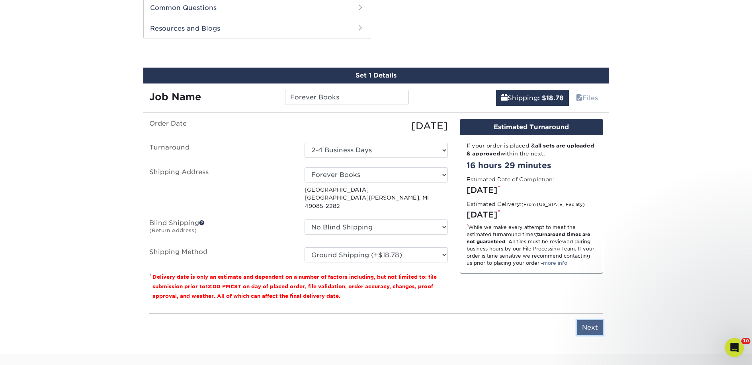
click at [586, 320] on input "Next" at bounding box center [589, 327] width 26 height 15
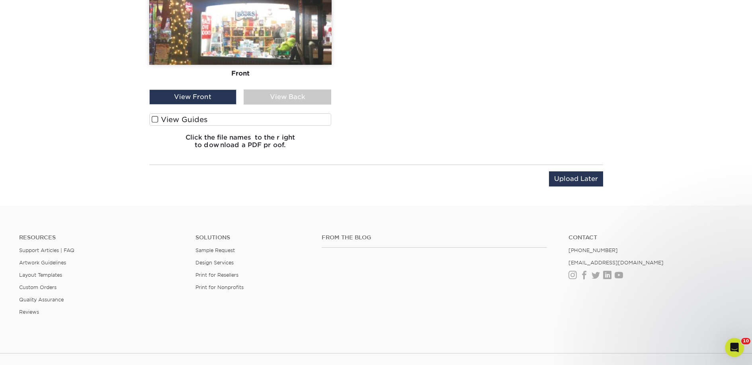
click at [251, 120] on label "View Guides" at bounding box center [240, 119] width 182 height 12
click at [0, 0] on input "View Guides" at bounding box center [0, 0] width 0 height 0
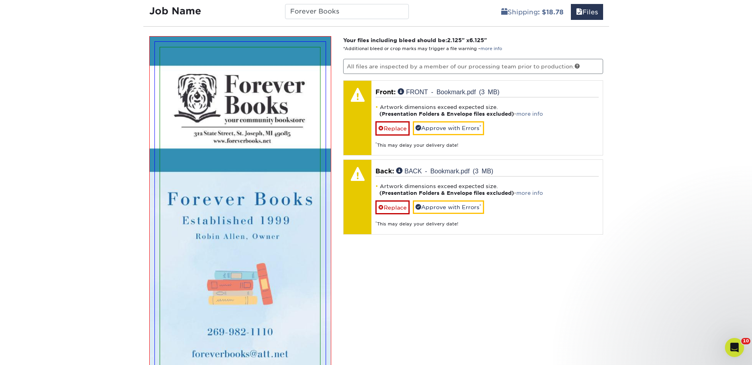
scroll to position [489, 0]
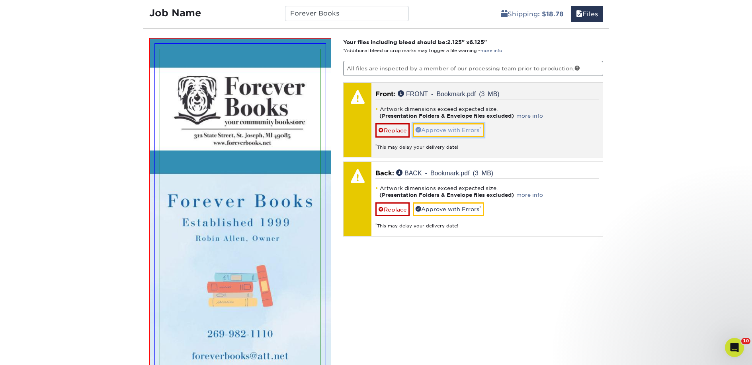
click at [441, 133] on link "Approve with Errors *" at bounding box center [448, 130] width 71 height 14
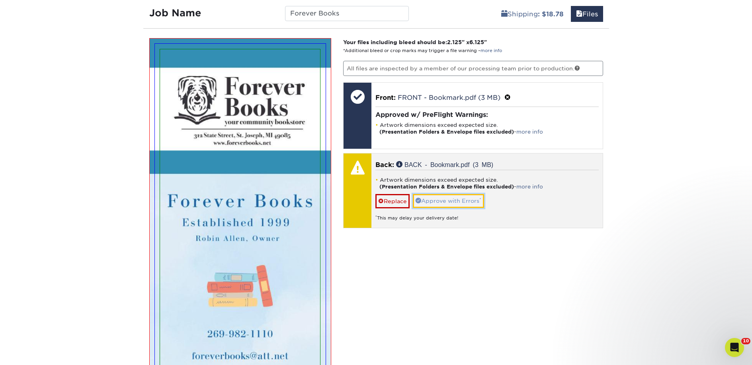
click at [442, 199] on link "Approve with Errors *" at bounding box center [448, 201] width 71 height 14
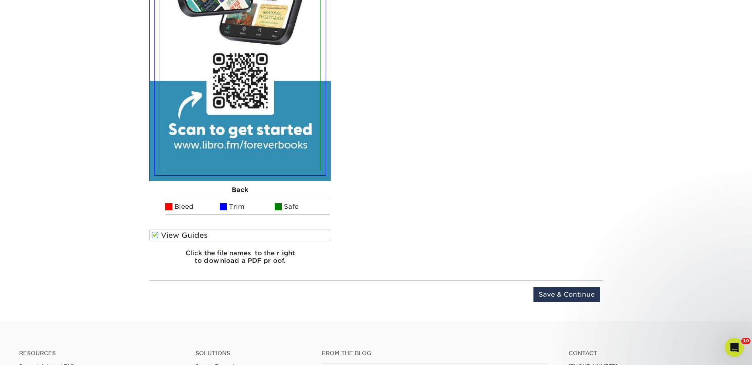
click at [235, 234] on label "View Guides" at bounding box center [240, 235] width 182 height 12
click at [0, 0] on input "View Guides" at bounding box center [0, 0] width 0 height 0
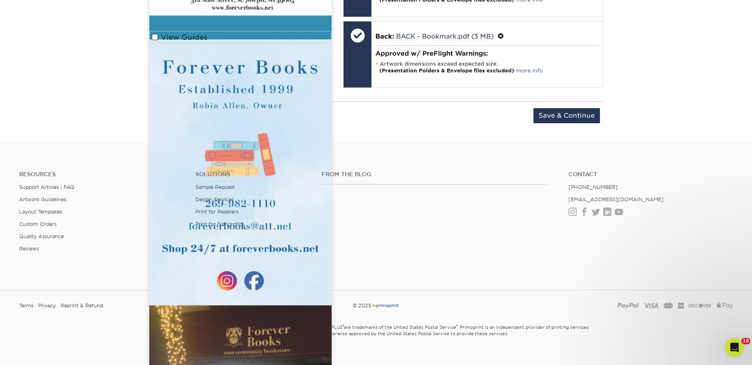
scroll to position [631, 0]
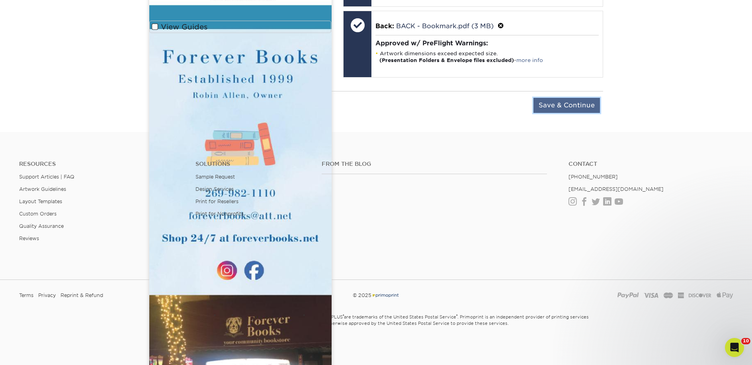
click at [561, 103] on input "Save & Continue" at bounding box center [566, 105] width 66 height 15
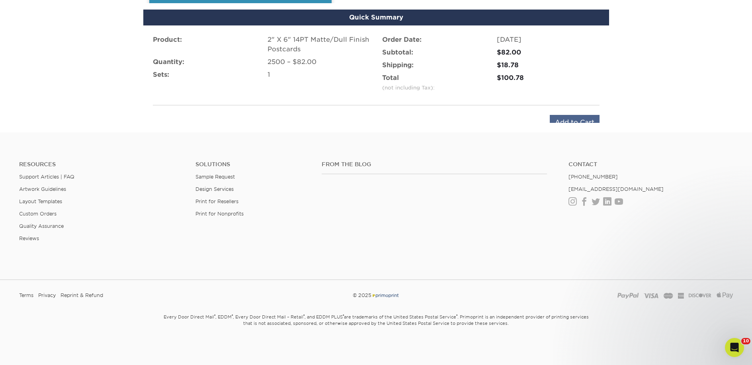
scroll to position [531, 0]
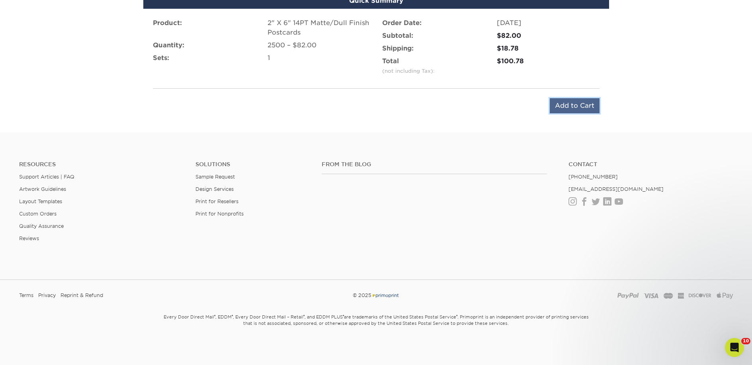
click at [557, 107] on input "Add to Cart" at bounding box center [574, 105] width 50 height 15
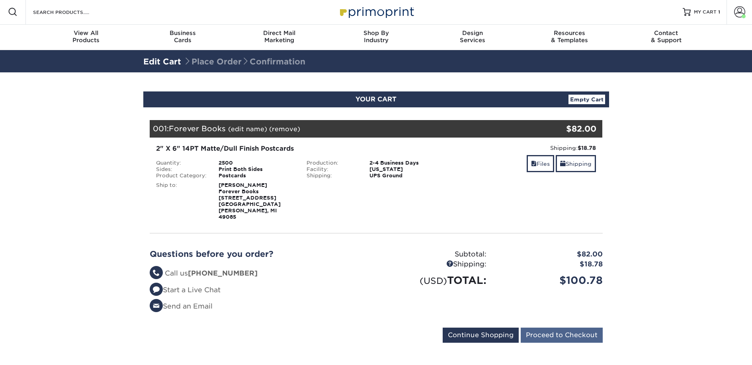
scroll to position [2, 0]
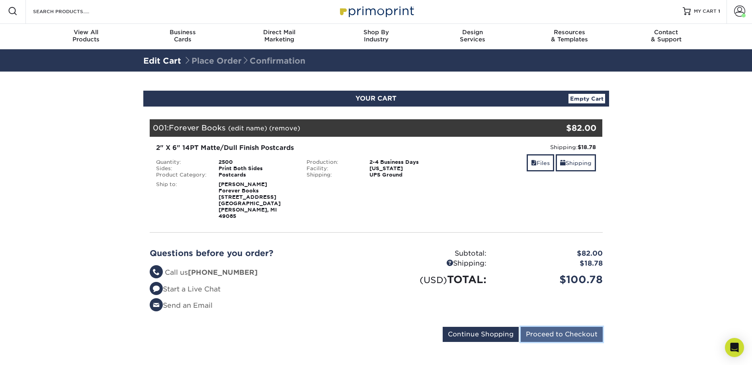
click at [540, 327] on input "Proceed to Checkout" at bounding box center [561, 334] width 82 height 15
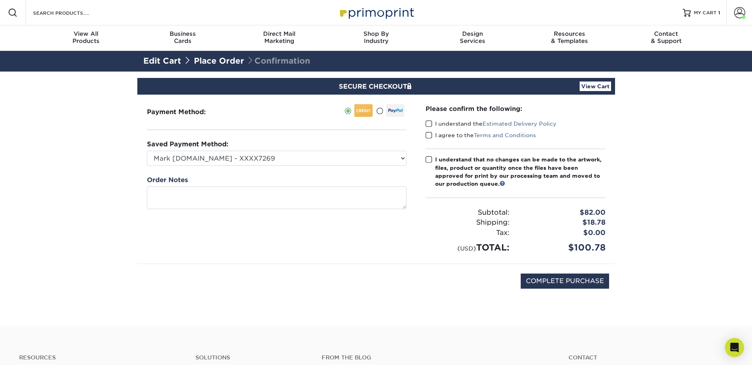
click at [452, 126] on label "I understand the Estimated Delivery Policy" at bounding box center [490, 124] width 131 height 8
click at [0, 0] on input "I understand the Estimated Delivery Policy" at bounding box center [0, 0] width 0 height 0
click at [448, 142] on div "Please confirm the following: I understand the Estimated Delivery Policy I agre…" at bounding box center [515, 179] width 180 height 150
click at [447, 136] on label "I agree to the Terms and Conditions" at bounding box center [480, 135] width 110 height 8
click at [0, 0] on input "I agree to the Terms and Conditions" at bounding box center [0, 0] width 0 height 0
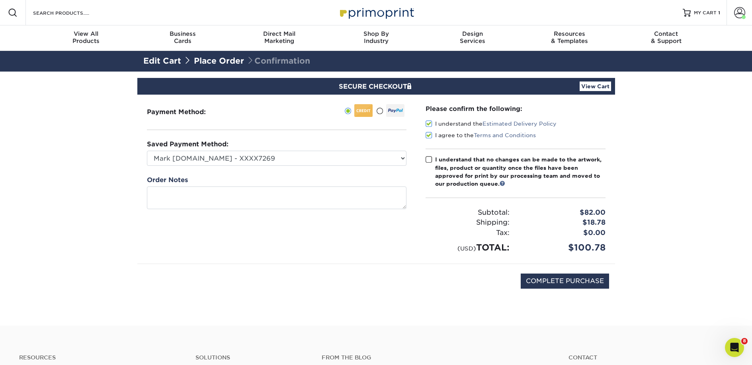
click at [446, 163] on div "I understand that no changes can be made to the artwork, files, product or quan…" at bounding box center [520, 172] width 170 height 33
click at [0, 0] on input "I understand that no changes can be made to the artwork, files, product or quan…" at bounding box center [0, 0] width 0 height 0
click at [552, 275] on input "COMPLETE PURCHASE" at bounding box center [564, 281] width 88 height 15
type input "PROCESSING, PLEASE WAIT..."
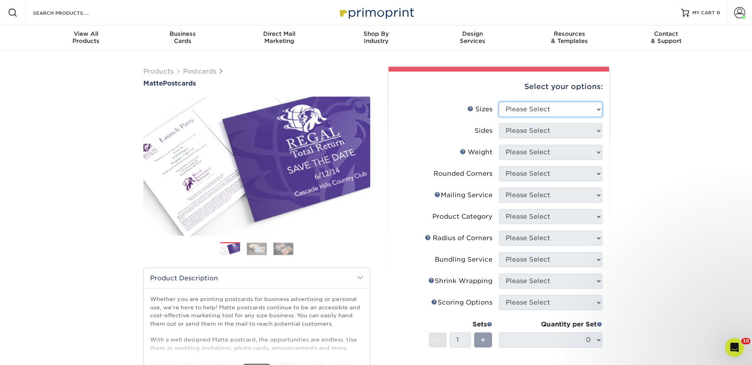
click at [526, 104] on select "Please Select 1.5" x 7" 2" x 4" 2" x 6" 2" x 7" 2" x 8" 2.12" x 5.5" 2.125" x 5…" at bounding box center [549, 109] width 103 height 15
select select "2.00x6.00"
click at [498, 102] on select "Please Select 1.5" x 7" 2" x 4" 2" x 6" 2" x 7" 2" x 8" 2.12" x 5.5" 2.125" x 5…" at bounding box center [549, 109] width 103 height 15
click at [525, 136] on select "Please Select Print Both Sides Print Front Only" at bounding box center [549, 130] width 103 height 15
select select "13abbda7-1d64-4f25-8bb2-c179b224825d"
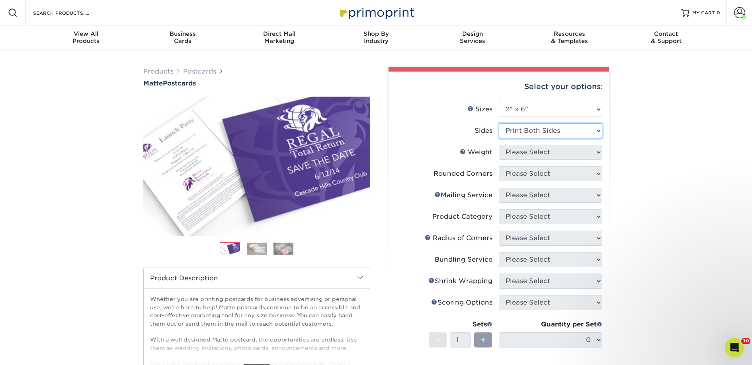
click at [498, 123] on select "Please Select Print Both Sides Print Front Only" at bounding box center [549, 130] width 103 height 15
click at [524, 134] on select "Please Select Print Both Sides Print Front Only" at bounding box center [549, 130] width 103 height 15
click at [537, 154] on select "Please Select 14PT 16PT" at bounding box center [549, 152] width 103 height 15
select select "14PT"
click at [498, 145] on select "Please Select 14PT 16PT" at bounding box center [549, 152] width 103 height 15
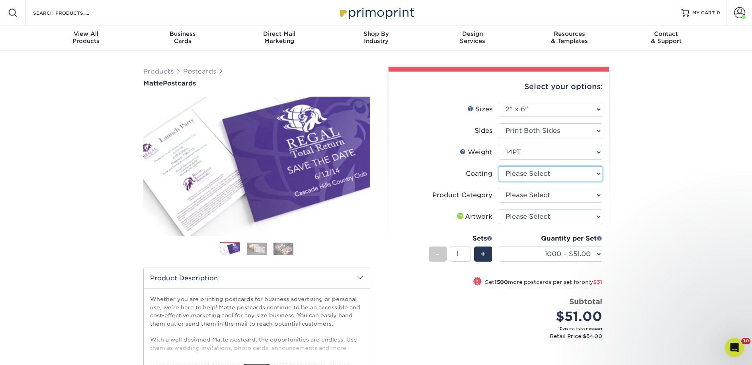
click at [533, 173] on select at bounding box center [549, 173] width 103 height 15
select select "121bb7b5-3b4d-429f-bd8d-bbf80e953313"
click at [498, 166] on select at bounding box center [549, 173] width 103 height 15
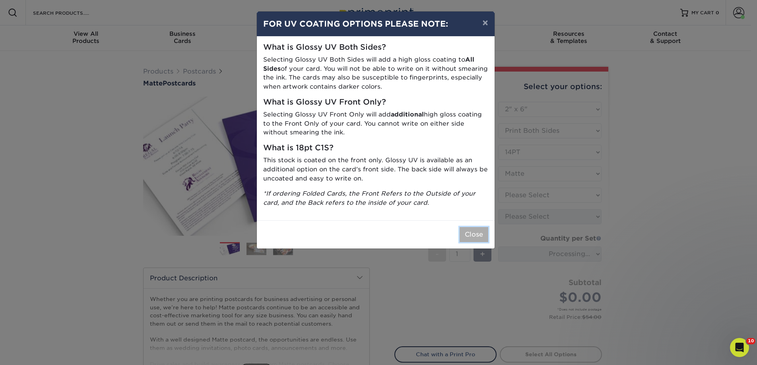
click at [477, 233] on button "Close" at bounding box center [474, 234] width 29 height 15
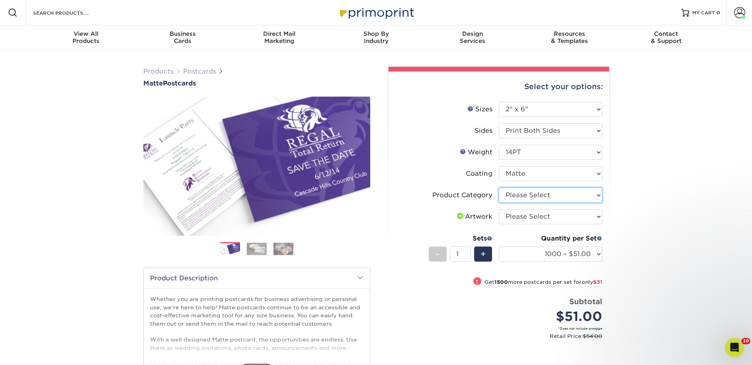
click at [514, 200] on select "Please Select Postcards" at bounding box center [549, 195] width 103 height 15
select select "9b7272e0-d6c8-4c3c-8e97-d3a1bcdab858"
click at [498, 188] on select "Please Select Postcards" at bounding box center [549, 195] width 103 height 15
click at [516, 215] on select "Please Select I will upload files I need a design - $150" at bounding box center [549, 216] width 103 height 15
click at [498, 209] on select "Please Select I will upload files I need a design - $150" at bounding box center [549, 216] width 103 height 15
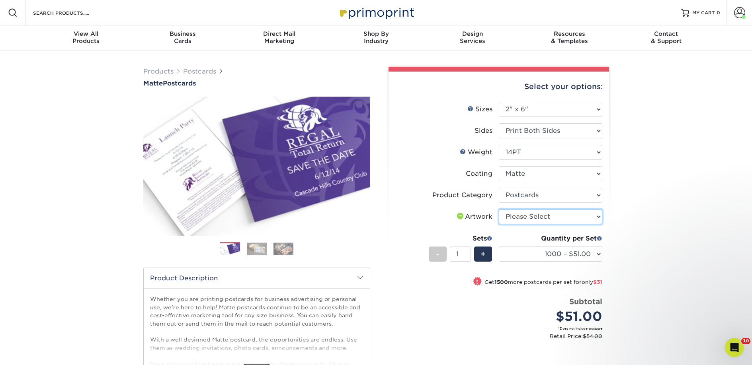
click at [519, 217] on select "Please Select I will upload files I need a design - $150" at bounding box center [549, 216] width 103 height 15
select select "upload"
click at [498, 209] on select "Please Select I will upload files I need a design - $150" at bounding box center [549, 216] width 103 height 15
click at [520, 253] on select "1000 – $51.00 2500 – $82.00 5000 – $123.00 10000 – $234.00 15000 – $344.00 2000…" at bounding box center [549, 254] width 103 height 15
select select "5000 – $123.00"
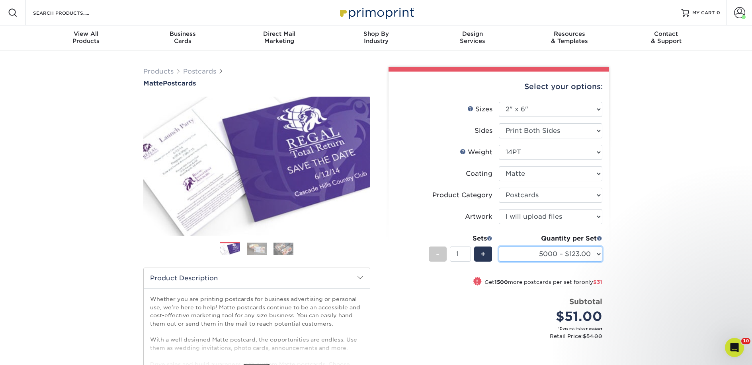
click at [498, 247] on select "1000 – $51.00 2500 – $82.00 5000 – $123.00 10000 – $234.00 15000 – $344.00 2000…" at bounding box center [549, 254] width 103 height 15
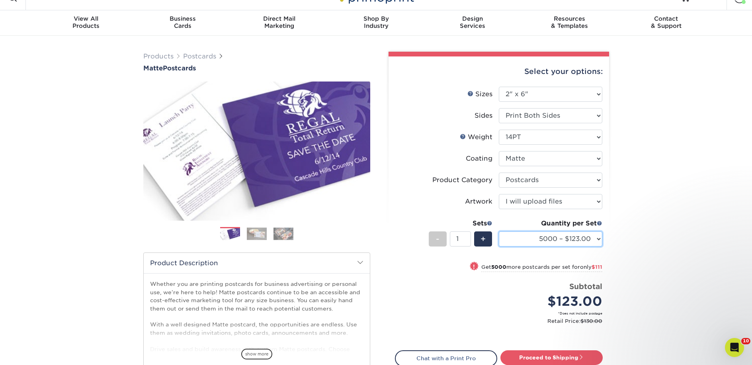
scroll to position [76, 0]
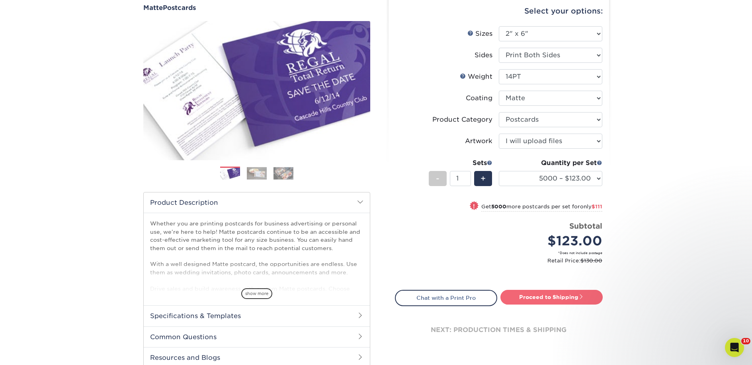
click at [528, 296] on link "Proceed to Shipping" at bounding box center [551, 297] width 102 height 14
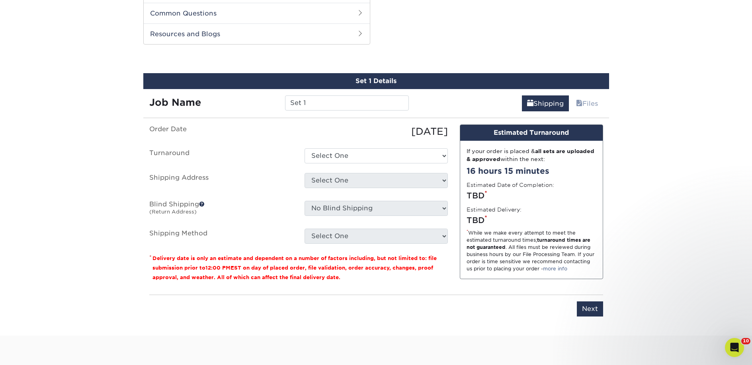
scroll to position [405, 0]
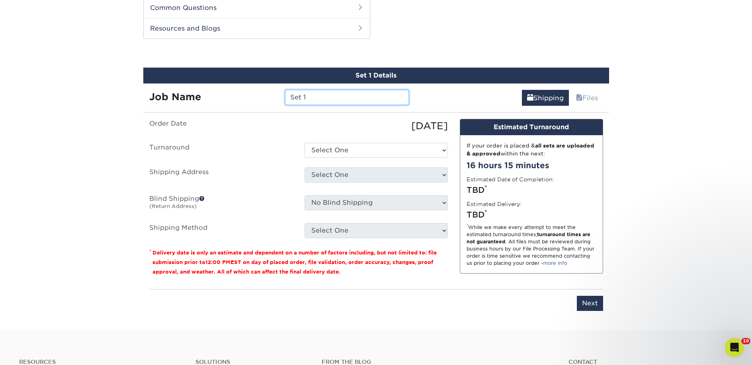
click at [312, 99] on input "Set 1" at bounding box center [347, 97] width 124 height 15
paste input "Book Moon"
type input "Book Moon"
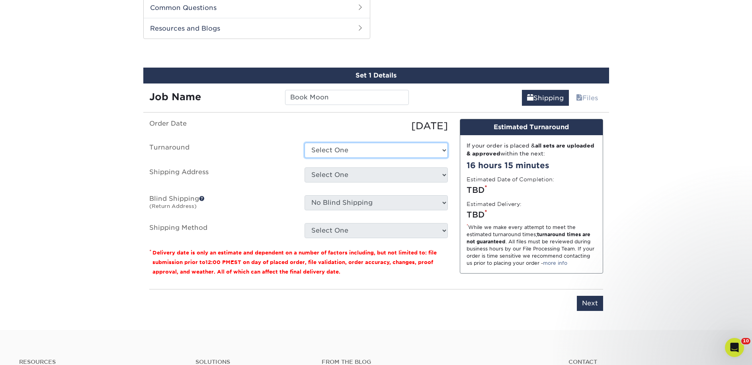
click at [333, 145] on select "Select One 2-4 Business Days 2 Day Next Business Day" at bounding box center [375, 150] width 143 height 15
select select "a9cd5a85-4071-4433-97be-2a724b9524af"
click at [304, 143] on select "Select One 2-4 Business Days 2 Day Next Business Day" at bounding box center [375, 150] width 143 height 15
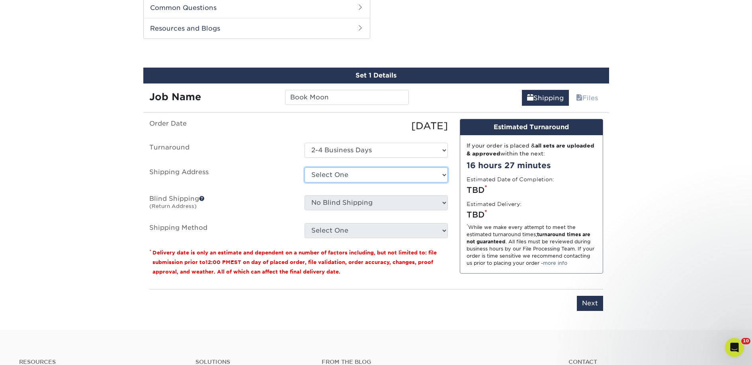
click at [335, 175] on select "Select One 2nd Floor Convention Center A Better Today Books & Boutique A Good B…" at bounding box center [375, 174] width 143 height 15
select select "286184"
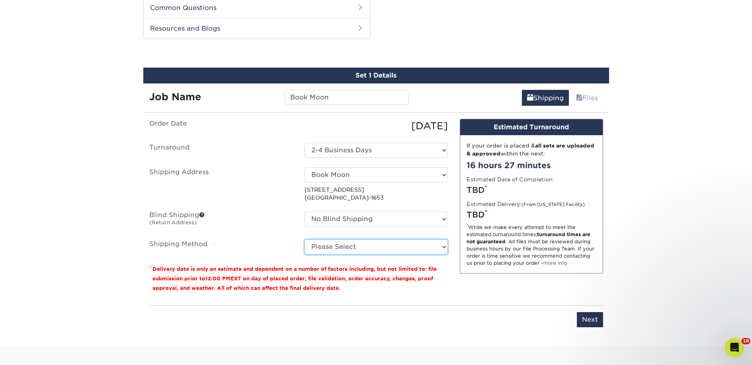
click at [384, 243] on select "Please Select Ground Shipping (+$32.96) 3 Day Shipping Service (+$40.45) 2 Day …" at bounding box center [375, 246] width 143 height 15
select select "03"
click at [304, 239] on select "Please Select Ground Shipping (+$32.96) 3 Day Shipping Service (+$40.45) 2 Day …" at bounding box center [375, 246] width 143 height 15
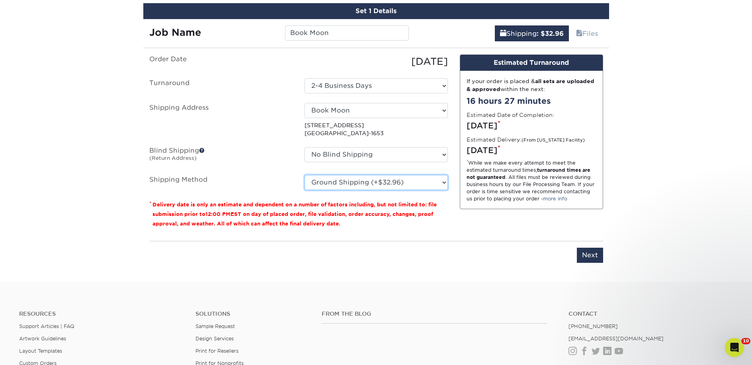
scroll to position [559, 0]
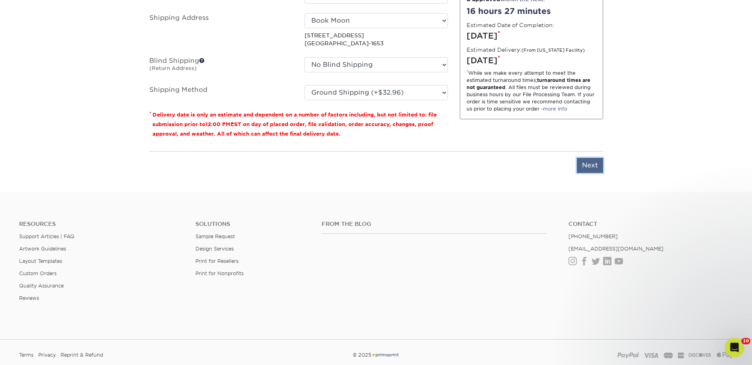
click at [580, 171] on input "Next" at bounding box center [589, 165] width 26 height 15
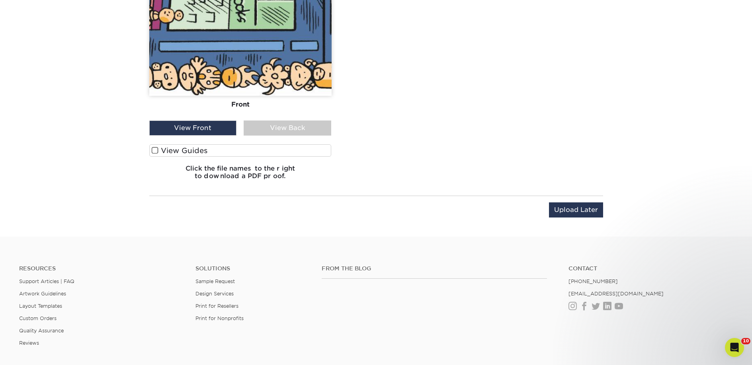
click at [203, 150] on label "View Guides" at bounding box center [240, 150] width 182 height 12
click at [0, 0] on input "View Guides" at bounding box center [0, 0] width 0 height 0
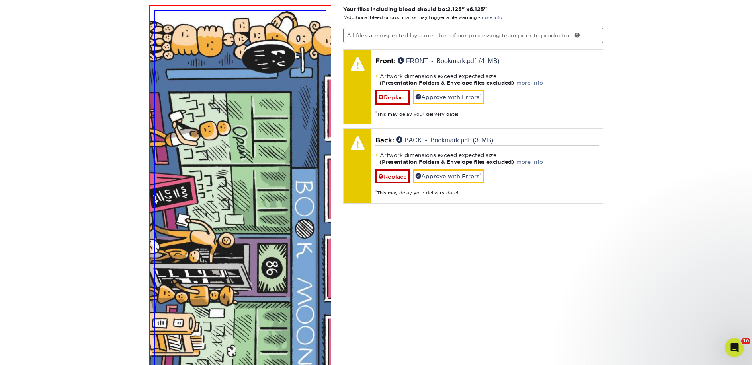
scroll to position [522, 0]
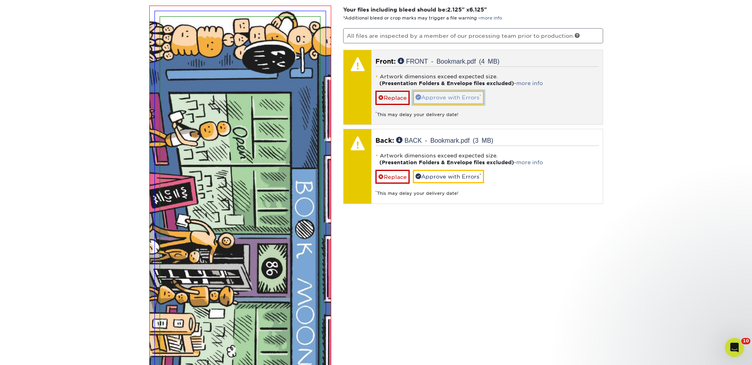
click at [429, 93] on link "Approve with Errors *" at bounding box center [448, 98] width 71 height 14
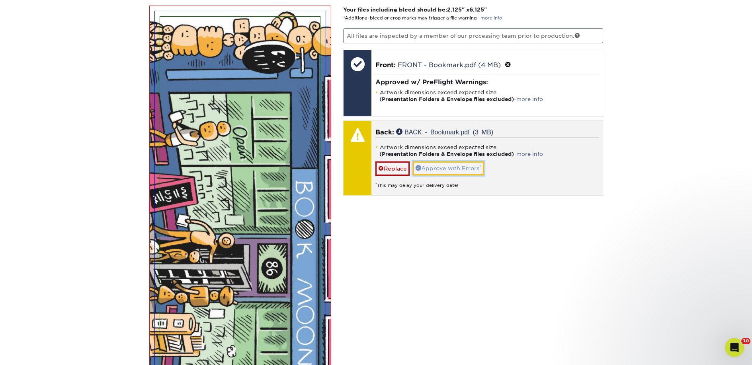
click at [443, 169] on link "Approve with Errors *" at bounding box center [448, 169] width 71 height 14
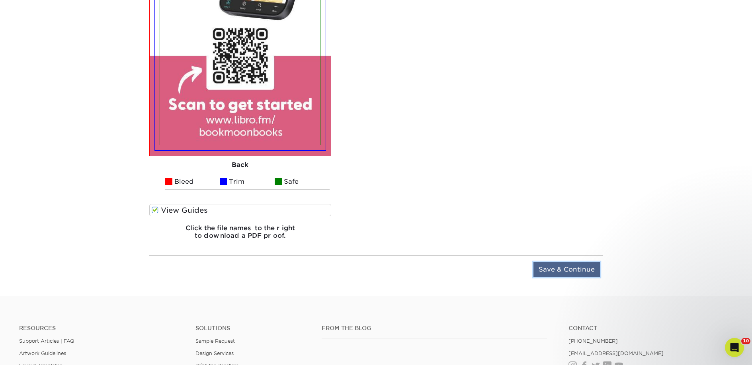
click at [553, 262] on input "Save & Continue" at bounding box center [566, 269] width 66 height 15
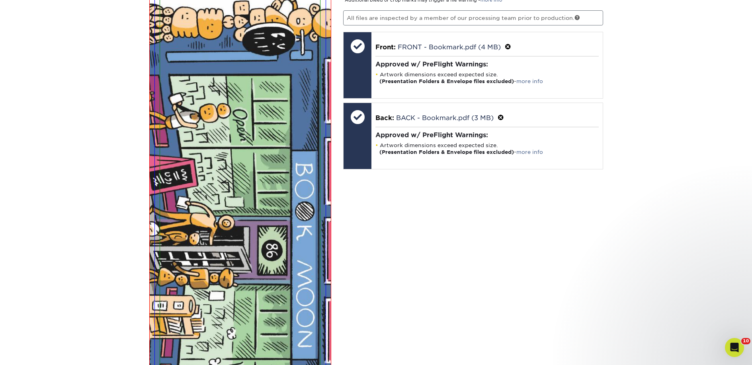
scroll to position [531, 0]
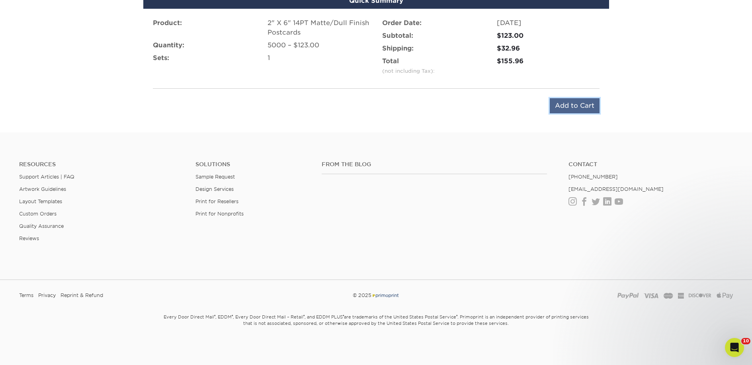
click at [567, 107] on input "Add to Cart" at bounding box center [574, 105] width 50 height 15
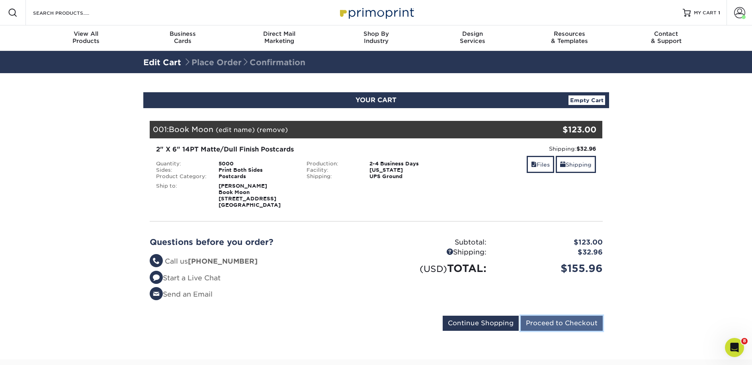
click at [543, 325] on input "Proceed to Checkout" at bounding box center [561, 323] width 82 height 15
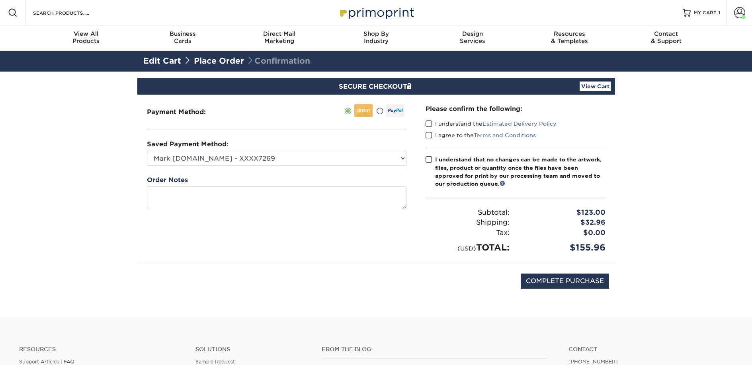
click at [434, 127] on label "I understand the Estimated Delivery Policy" at bounding box center [490, 124] width 131 height 8
click at [0, 0] on input "I understand the Estimated Delivery Policy" at bounding box center [0, 0] width 0 height 0
click at [436, 136] on label "I agree to the Terms and Conditions" at bounding box center [480, 135] width 110 height 8
click at [0, 0] on input "I agree to the Terms and Conditions" at bounding box center [0, 0] width 0 height 0
drag, startPoint x: 441, startPoint y: 162, endPoint x: 480, endPoint y: 202, distance: 56.8
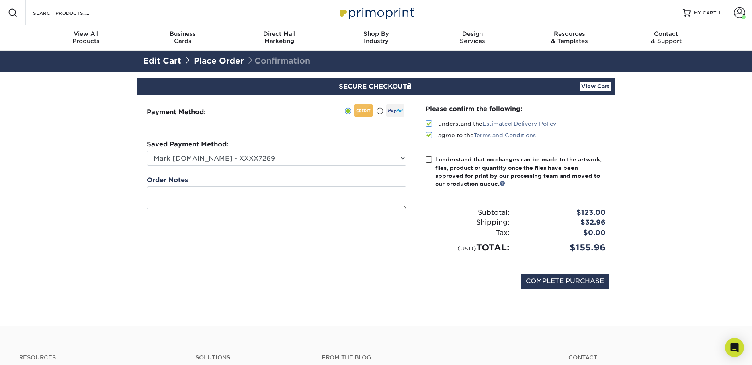
click at [441, 162] on div "I understand that no changes can be made to the artwork, files, product or quan…" at bounding box center [520, 172] width 170 height 33
click at [0, 0] on input "I understand that no changes can be made to the artwork, files, product or quan…" at bounding box center [0, 0] width 0 height 0
click at [537, 278] on input "COMPLETE PURCHASE" at bounding box center [564, 281] width 88 height 15
type input "PROCESSING, PLEASE WAIT..."
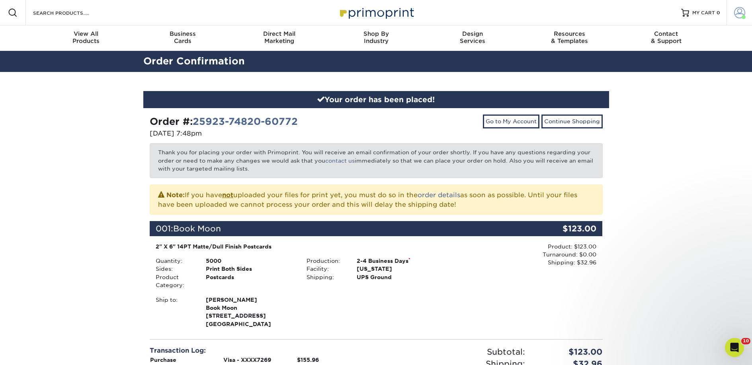
click at [736, 12] on span at bounding box center [739, 12] width 11 height 11
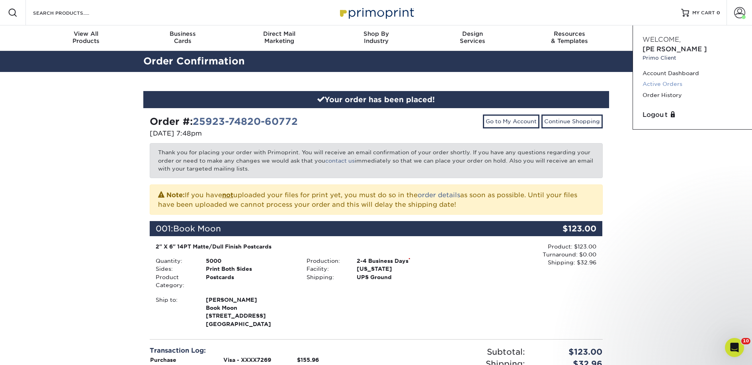
click at [677, 79] on link "Active Orders" at bounding box center [692, 84] width 100 height 11
